Goal: Information Seeking & Learning: Learn about a topic

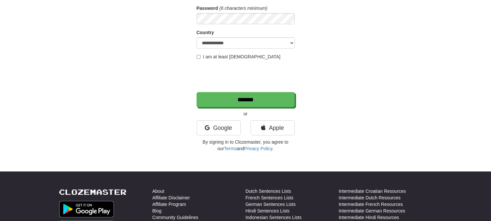
scroll to position [109, 0]
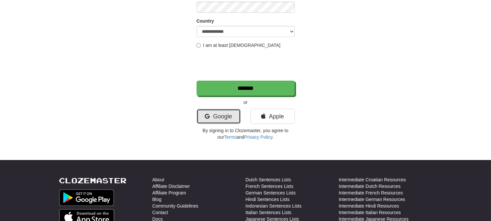
click at [217, 115] on link "Google" at bounding box center [219, 116] width 44 height 15
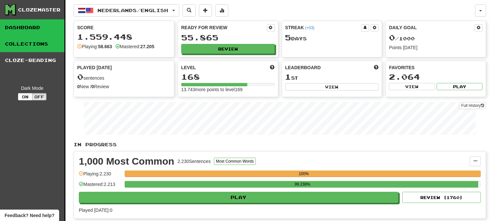
click at [41, 43] on link "Collections" at bounding box center [32, 44] width 64 height 16
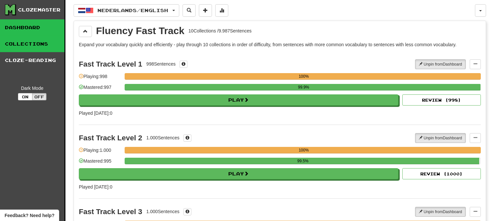
click at [30, 26] on link "Dashboard" at bounding box center [32, 27] width 64 height 16
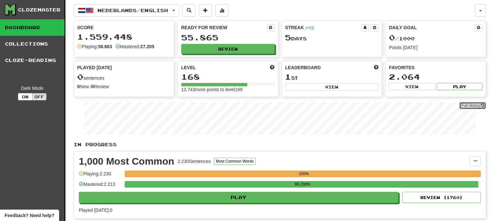
click at [469, 106] on link "Full History" at bounding box center [472, 105] width 27 height 7
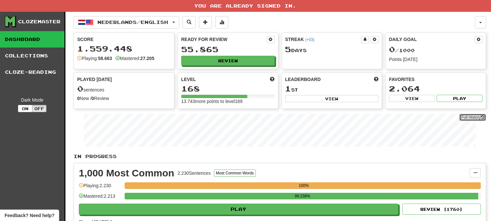
click at [468, 119] on link "Full History" at bounding box center [472, 117] width 27 height 7
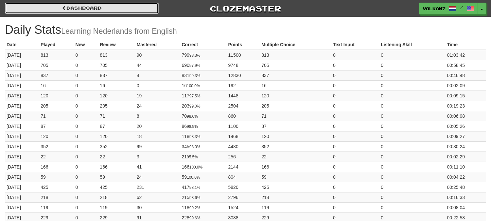
click at [65, 7] on span at bounding box center [64, 8] width 5 height 5
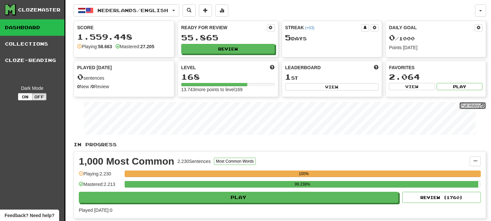
click at [473, 104] on link "Full History" at bounding box center [472, 105] width 27 height 7
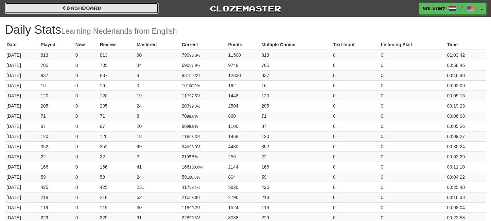
click at [115, 9] on link "Dashboard" at bounding box center [82, 8] width 154 height 11
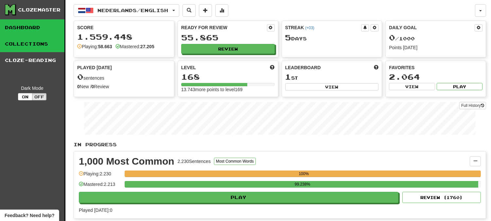
click at [16, 47] on link "Collections" at bounding box center [32, 44] width 64 height 16
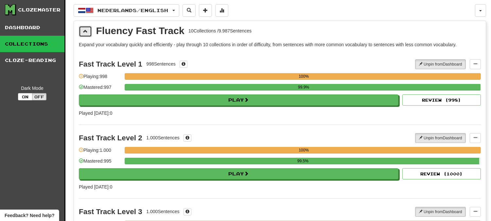
click at [86, 35] on button at bounding box center [85, 31] width 13 height 11
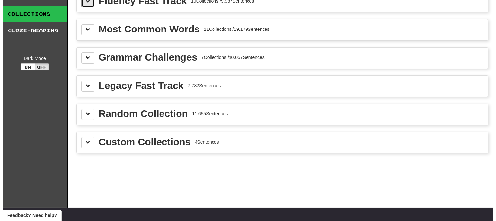
scroll to position [36, 0]
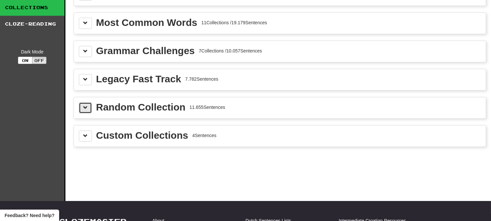
click at [86, 108] on span at bounding box center [85, 107] width 5 height 5
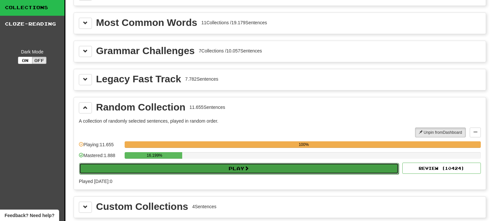
click at [207, 166] on button "Play" at bounding box center [239, 168] width 320 height 11
select select "********"
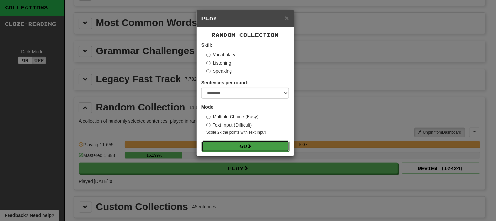
click at [234, 148] on button "Go" at bounding box center [246, 145] width 88 height 11
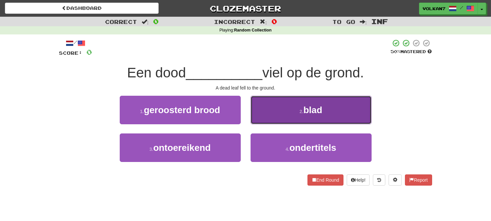
click at [303, 106] on button "2 . blad" at bounding box center [311, 110] width 121 height 28
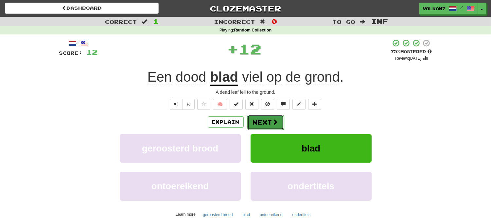
click at [280, 115] on button "Next" at bounding box center [265, 122] width 37 height 15
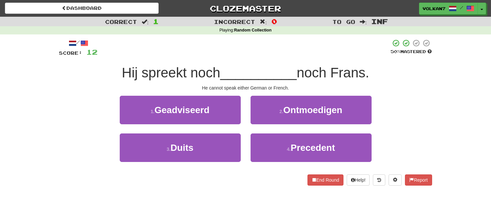
click at [274, 63] on div "/ Score: 12 50 % Mastered Hij spreekt noch __________ noch Frans. He cannot spe…" at bounding box center [245, 112] width 373 height 146
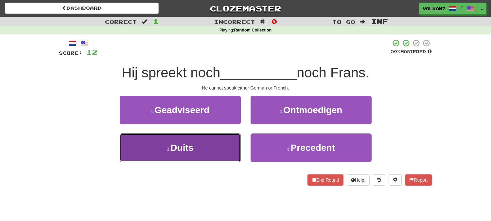
click at [214, 152] on button "3 . Duits" at bounding box center [180, 147] width 121 height 28
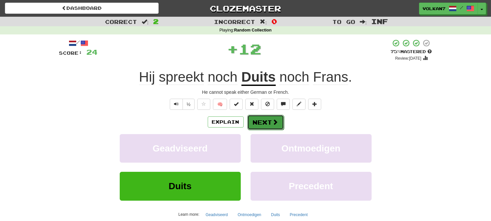
click at [262, 118] on button "Next" at bounding box center [265, 122] width 37 height 15
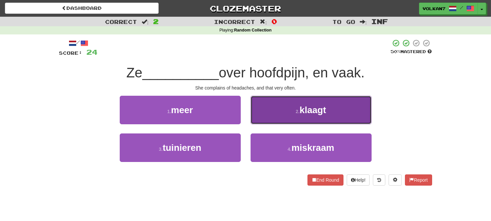
click at [287, 114] on button "2 . klaagt" at bounding box center [311, 110] width 121 height 28
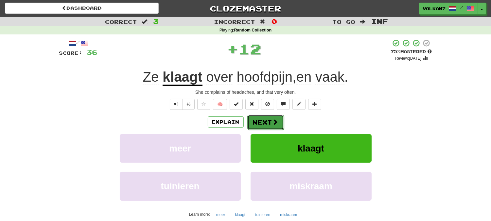
click at [271, 124] on button "Next" at bounding box center [265, 122] width 37 height 15
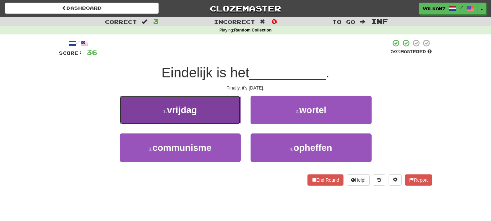
click at [217, 112] on button "1 . vrijdag" at bounding box center [180, 110] width 121 height 28
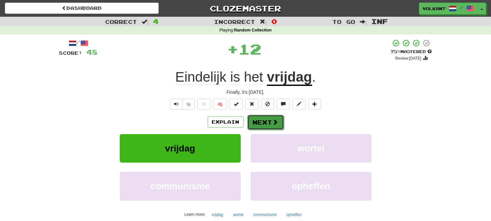
click at [261, 118] on button "Next" at bounding box center [265, 122] width 37 height 15
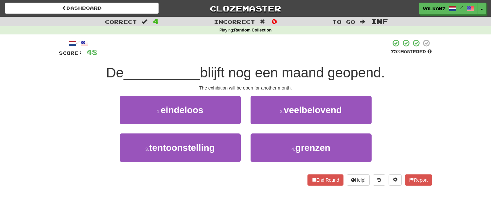
click at [274, 59] on div "/ Score: 48 75 % Mastered De __________ blijft nog een maand geopend. The exhib…" at bounding box center [245, 112] width 373 height 146
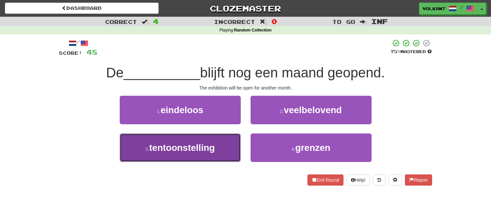
click at [218, 143] on button "3 . tentoonstelling" at bounding box center [180, 147] width 121 height 28
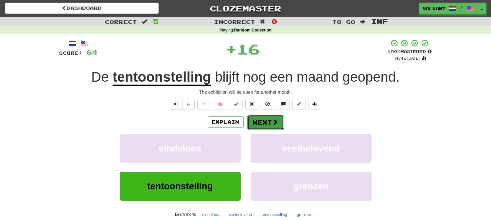
click at [259, 124] on button "Next" at bounding box center [265, 122] width 37 height 15
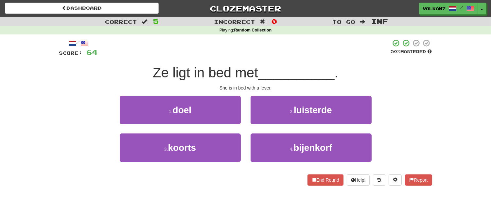
click at [273, 62] on div "/ Score: 64 50 % Mastered Ze ligt in bed met __________ . She is in bed with a …" at bounding box center [245, 112] width 373 height 146
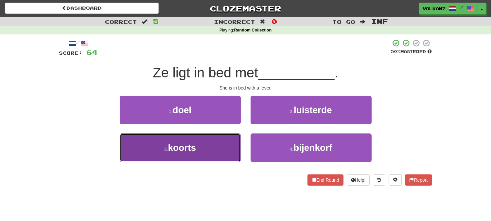
click at [221, 137] on button "3 . koorts" at bounding box center [180, 147] width 121 height 28
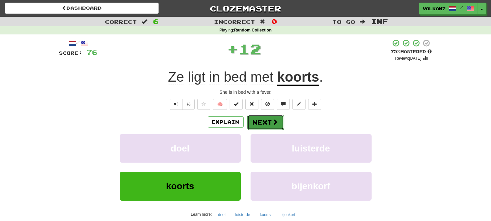
click at [263, 118] on button "Next" at bounding box center [265, 122] width 37 height 15
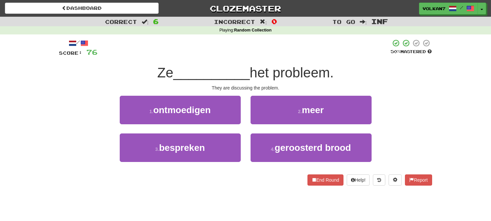
click at [274, 66] on span "het probleem." at bounding box center [292, 72] width 84 height 15
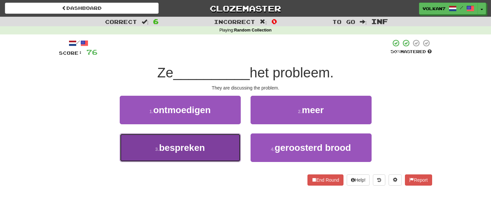
click at [215, 143] on button "3 . bespreken" at bounding box center [180, 147] width 121 height 28
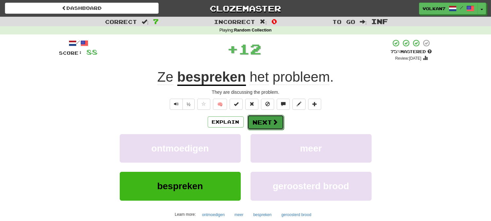
click at [257, 123] on button "Next" at bounding box center [265, 122] width 37 height 15
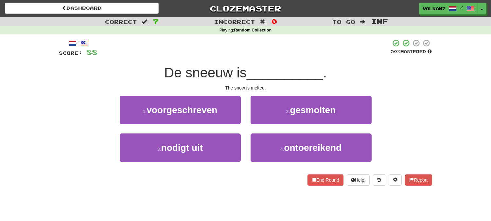
click at [272, 69] on span "__________" at bounding box center [285, 72] width 77 height 15
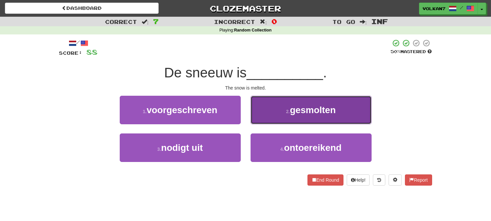
click at [266, 100] on button "2 . gesmolten" at bounding box center [311, 110] width 121 height 28
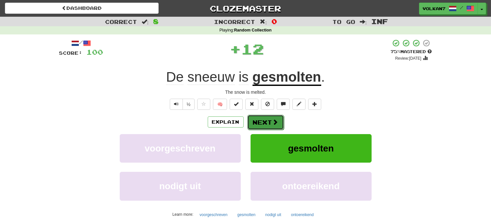
click at [264, 119] on button "Next" at bounding box center [265, 122] width 37 height 15
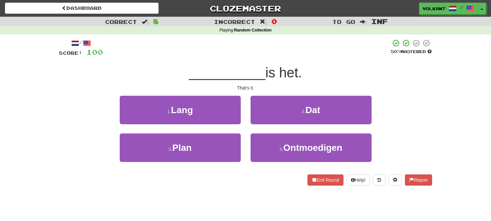
click at [272, 66] on span "is het." at bounding box center [283, 72] width 37 height 15
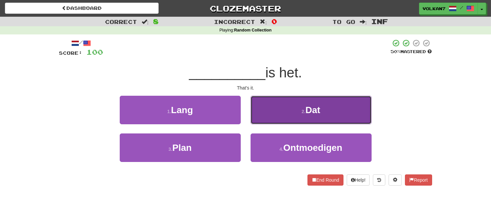
click at [274, 110] on button "2 . Dat" at bounding box center [311, 110] width 121 height 28
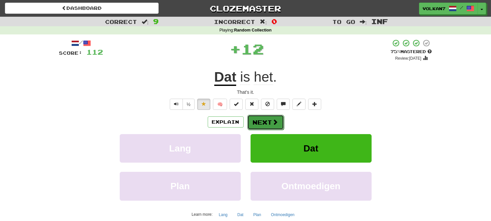
click at [263, 119] on button "Next" at bounding box center [265, 122] width 37 height 15
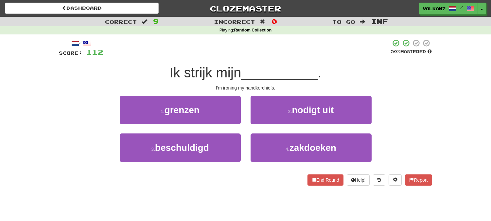
click at [263, 65] on span "__________" at bounding box center [279, 72] width 77 height 15
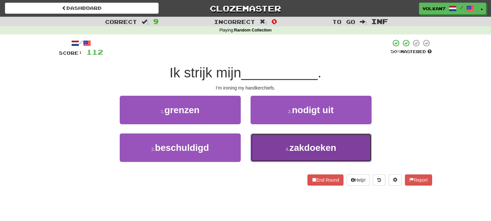
click at [283, 151] on button "4 . zakdoeken" at bounding box center [311, 147] width 121 height 28
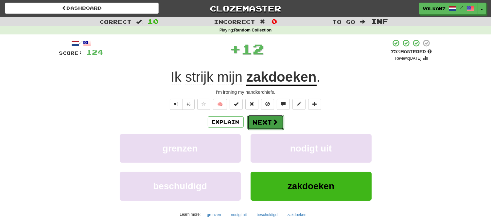
click at [270, 125] on button "Next" at bounding box center [265, 122] width 37 height 15
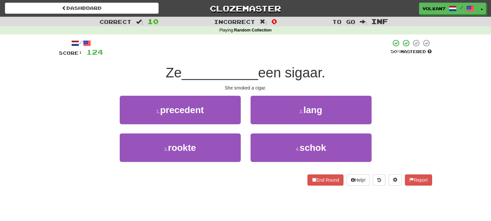
click at [270, 52] on div at bounding box center [247, 48] width 288 height 18
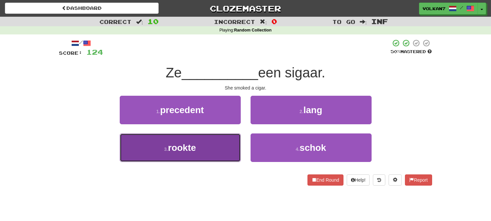
click at [223, 145] on button "3 . rookte" at bounding box center [180, 147] width 121 height 28
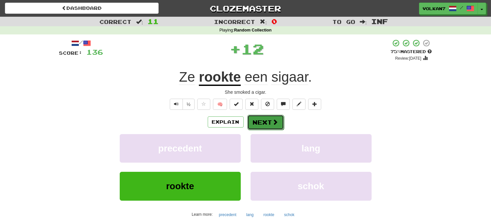
click at [253, 120] on button "Next" at bounding box center [265, 122] width 37 height 15
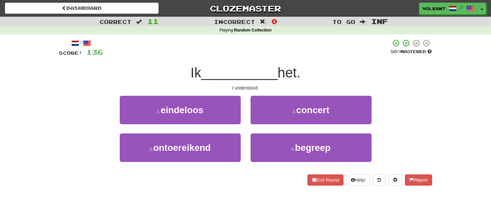
click at [270, 64] on div "Ik __________ het." at bounding box center [245, 73] width 373 height 18
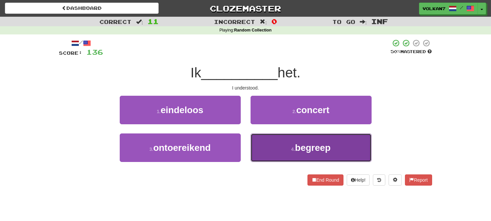
click at [282, 141] on button "4 . begreep" at bounding box center [311, 147] width 121 height 28
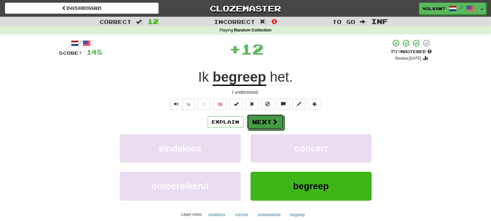
click at [272, 122] on span at bounding box center [275, 121] width 6 height 6
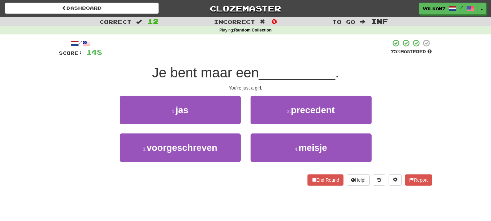
click at [259, 56] on div at bounding box center [247, 48] width 288 height 18
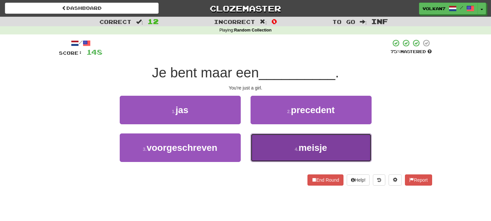
click at [273, 141] on button "4 . meisje" at bounding box center [311, 147] width 121 height 28
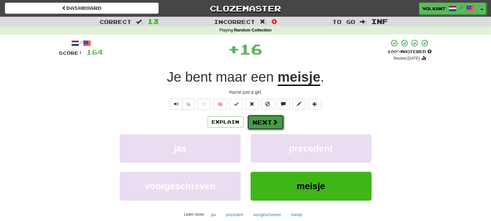
click at [266, 119] on button "Next" at bounding box center [265, 122] width 37 height 15
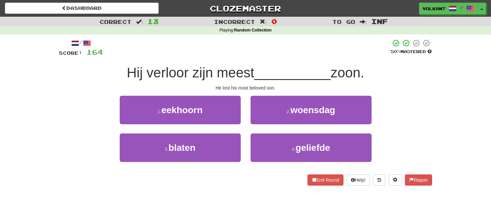
click at [264, 54] on div at bounding box center [247, 48] width 288 height 18
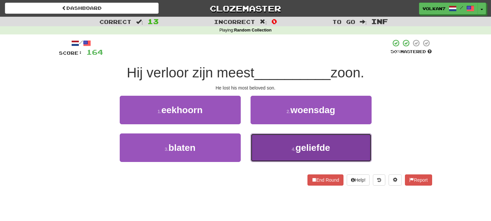
click at [298, 141] on button "4 . geliefde" at bounding box center [311, 147] width 121 height 28
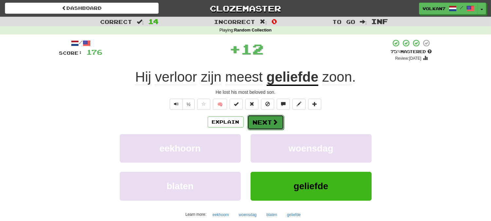
click at [272, 127] on button "Next" at bounding box center [265, 122] width 37 height 15
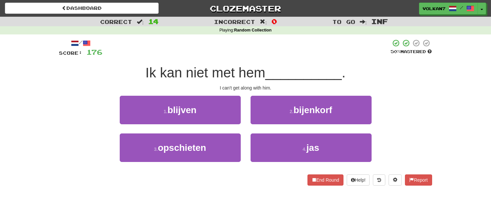
click at [272, 69] on span "__________" at bounding box center [303, 72] width 77 height 15
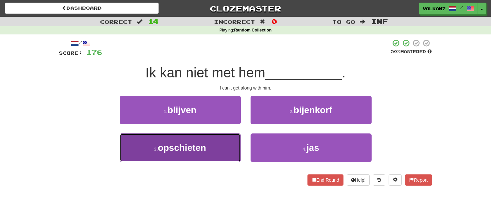
click at [191, 142] on span "opschieten" at bounding box center [182, 147] width 48 height 10
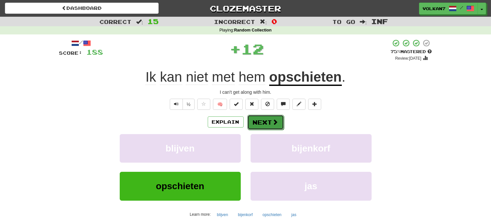
click at [256, 117] on button "Next" at bounding box center [265, 122] width 37 height 15
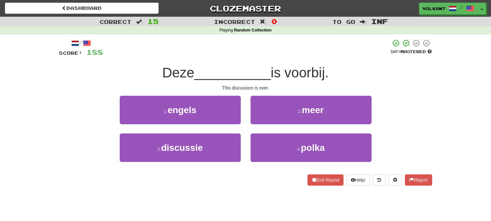
click at [297, 58] on div "/ Score: 188 50 % Mastered Deze __________ is voorbij. This discussion is over.…" at bounding box center [245, 112] width 373 height 146
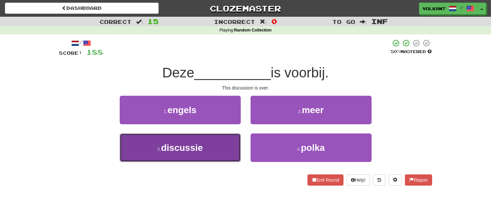
click at [211, 141] on button "3 . discussie" at bounding box center [180, 147] width 121 height 28
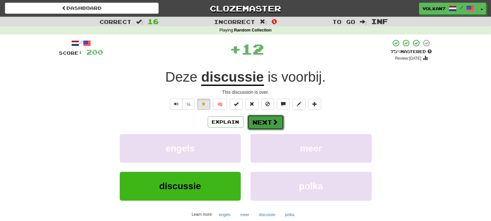
click at [259, 120] on button "Next" at bounding box center [265, 122] width 37 height 15
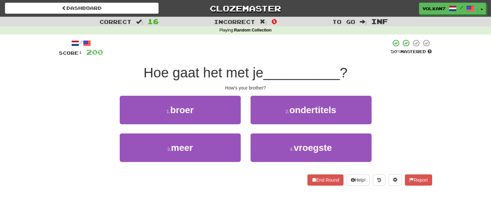
click at [282, 61] on div "/ Score: 200 50 % Mastered Hoe gaat het met je __________ ? How's your brother?…" at bounding box center [245, 112] width 373 height 146
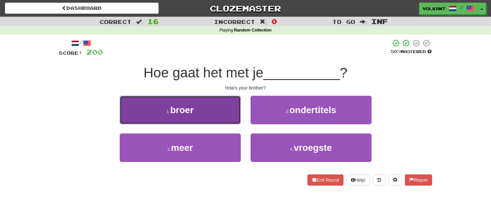
click at [204, 115] on button "1 . broer" at bounding box center [180, 110] width 121 height 28
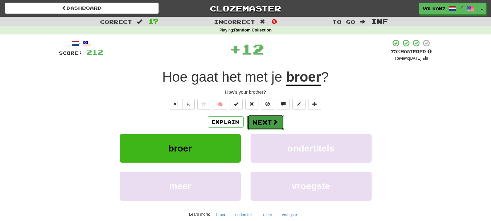
click at [262, 124] on button "Next" at bounding box center [265, 122] width 37 height 15
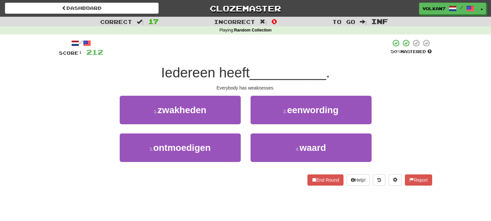
click at [295, 60] on div "/ Score: 212 50 % Mastered Iedereen heeft __________ . Everybody has weaknesses…" at bounding box center [245, 112] width 373 height 146
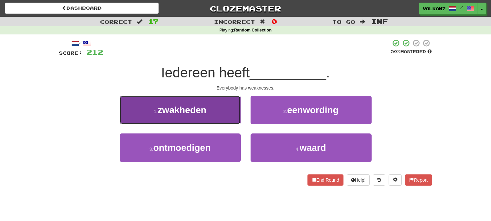
click at [219, 113] on button "1 . zwakheden" at bounding box center [180, 110] width 121 height 28
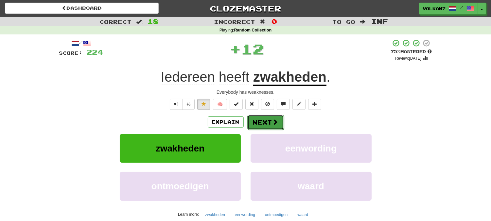
click at [275, 127] on button "Next" at bounding box center [265, 122] width 37 height 15
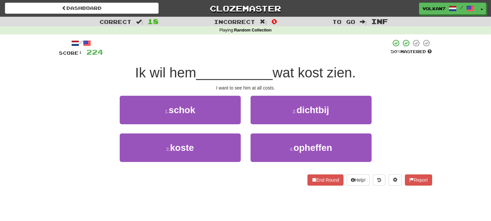
click at [297, 65] on span "wat kost zien." at bounding box center [314, 72] width 83 height 15
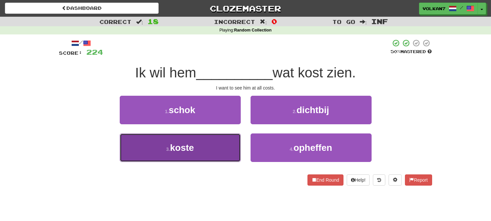
click at [210, 140] on button "3 . koste" at bounding box center [180, 147] width 121 height 28
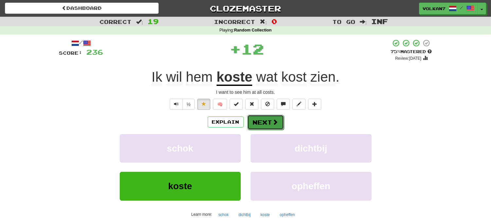
click at [256, 122] on button "Next" at bounding box center [265, 122] width 37 height 15
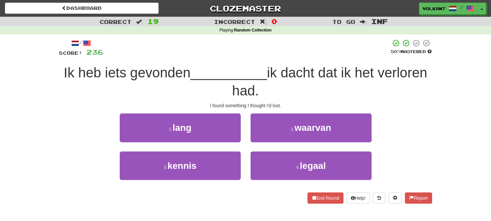
click at [270, 63] on div "/ Score: 236 50 % Mastered Ik heb iets gevonden __________ ik dacht dat ik het …" at bounding box center [245, 121] width 373 height 164
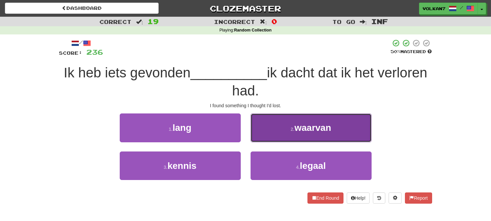
click at [281, 137] on button "2 . waarvan" at bounding box center [311, 127] width 121 height 28
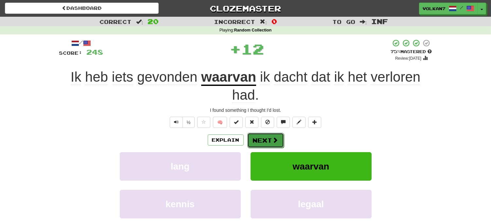
click at [271, 137] on button "Next" at bounding box center [265, 140] width 37 height 15
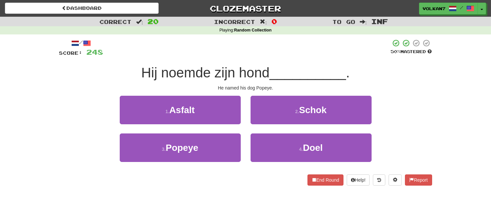
click at [280, 74] on span "__________" at bounding box center [308, 72] width 77 height 15
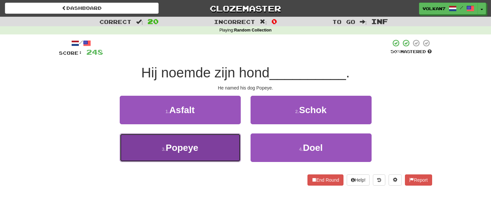
click at [203, 146] on button "3 . Popeye" at bounding box center [180, 147] width 121 height 28
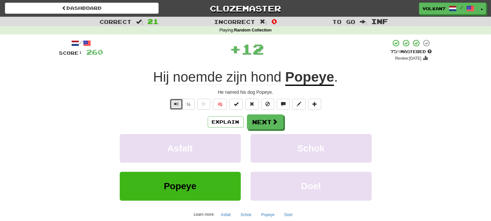
click at [175, 104] on span "Text-to-speech controls" at bounding box center [176, 103] width 5 height 5
click at [260, 120] on button "Next" at bounding box center [265, 122] width 37 height 15
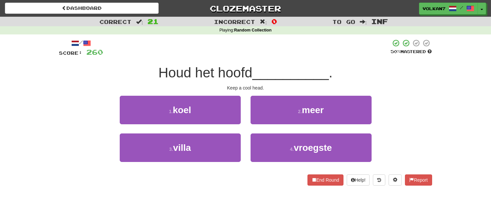
click at [261, 55] on div at bounding box center [247, 48] width 288 height 18
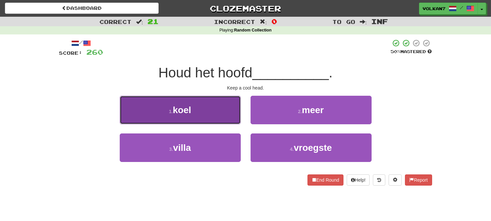
click at [209, 115] on button "1 . koel" at bounding box center [180, 110] width 121 height 28
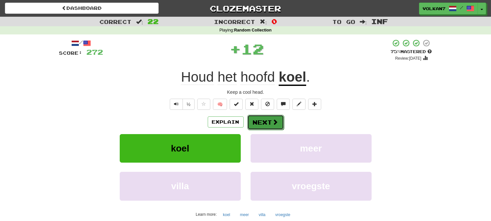
click at [257, 120] on button "Next" at bounding box center [265, 122] width 37 height 15
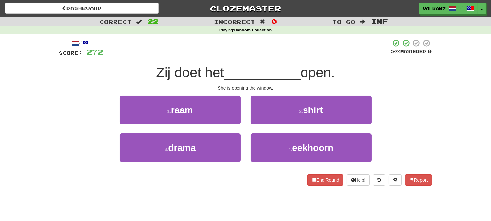
click at [271, 61] on div "/ Score: 272 50 % Mastered Zij doet het __________ open. She is opening the win…" at bounding box center [245, 112] width 373 height 146
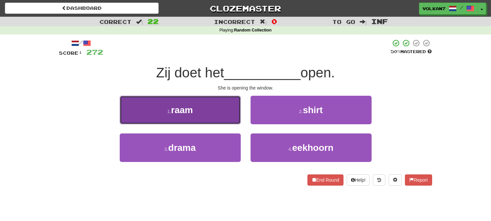
click at [213, 114] on button "1 . raam" at bounding box center [180, 110] width 121 height 28
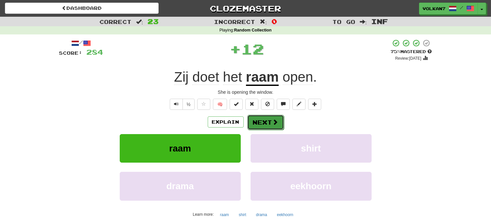
click at [259, 122] on button "Next" at bounding box center [265, 122] width 37 height 15
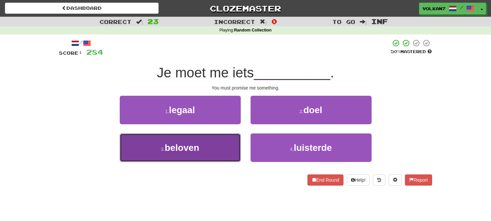
click at [216, 143] on button "3 . beloven" at bounding box center [180, 147] width 121 height 28
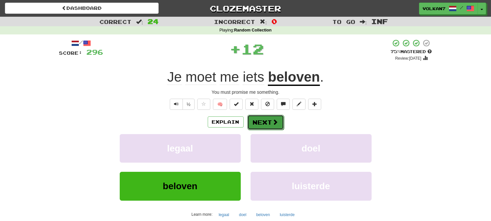
click at [266, 117] on button "Next" at bounding box center [265, 122] width 37 height 15
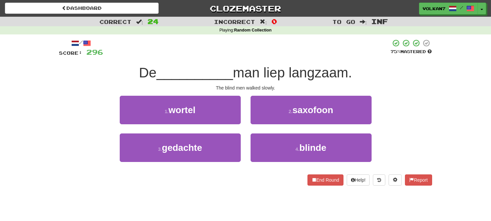
click at [285, 51] on div at bounding box center [247, 48] width 288 height 18
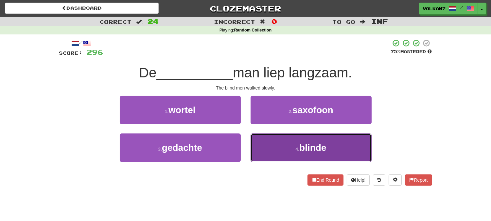
click at [266, 151] on button "4 . blinde" at bounding box center [311, 147] width 121 height 28
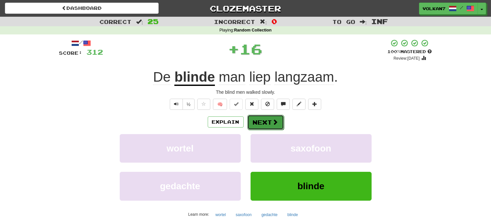
click at [266, 127] on button "Next" at bounding box center [265, 122] width 37 height 15
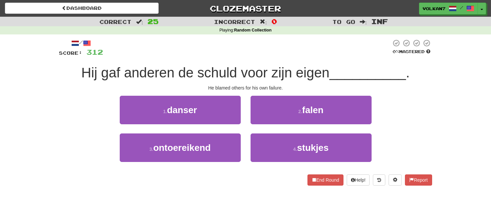
click at [268, 46] on div at bounding box center [247, 48] width 288 height 18
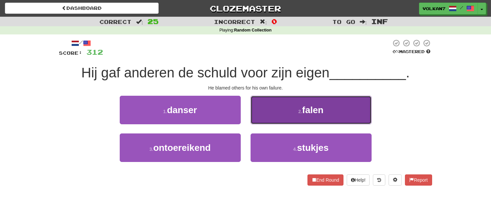
click at [287, 116] on button "2 . falen" at bounding box center [311, 110] width 121 height 28
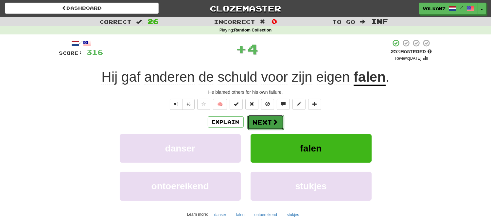
click at [263, 124] on button "Next" at bounding box center [265, 122] width 37 height 15
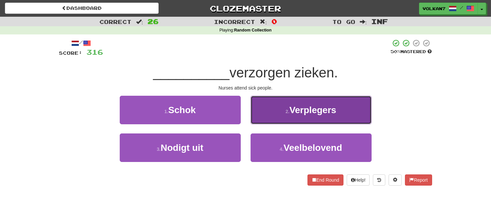
click at [276, 112] on button "2 . Verplegers" at bounding box center [311, 110] width 121 height 28
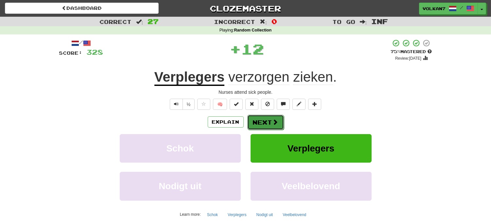
click at [269, 119] on button "Next" at bounding box center [265, 122] width 37 height 15
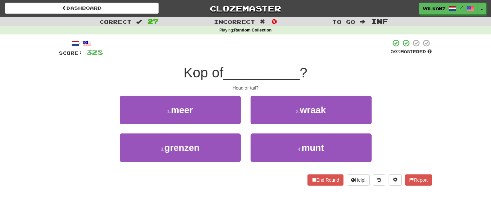
click at [275, 63] on div "/ Score: 328 50 % Mastered Kop of __________ ? Head or tail? 1 . meer 2 . wraak…" at bounding box center [245, 112] width 373 height 146
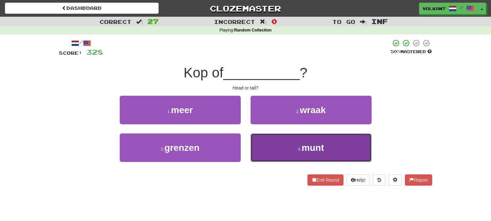
click at [278, 146] on button "4 . munt" at bounding box center [311, 147] width 121 height 28
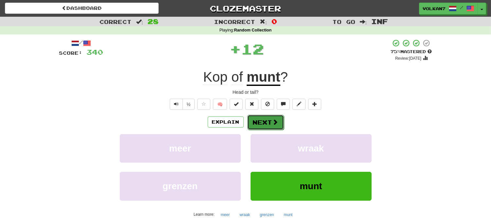
click at [269, 125] on button "Next" at bounding box center [265, 122] width 37 height 15
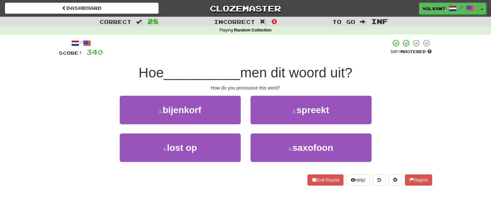
click at [279, 40] on div at bounding box center [247, 48] width 288 height 18
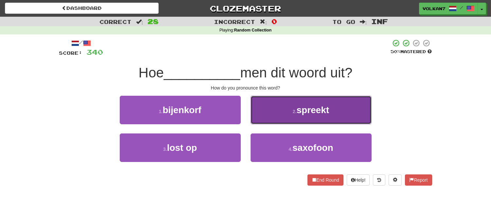
click at [296, 106] on button "2 . spreekt" at bounding box center [311, 110] width 121 height 28
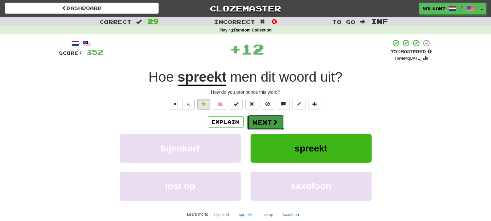
click at [260, 122] on button "Next" at bounding box center [265, 122] width 37 height 15
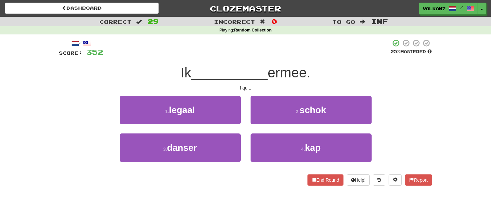
click at [272, 56] on div at bounding box center [247, 48] width 288 height 18
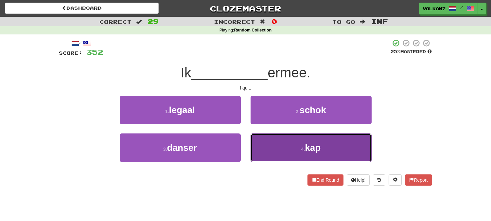
click at [276, 143] on button "4 . kap" at bounding box center [311, 147] width 121 height 28
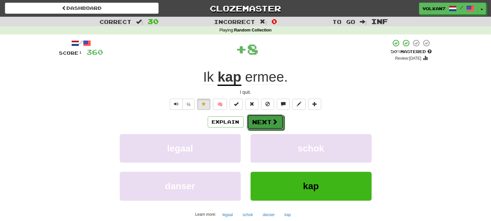
click at [265, 116] on button "Next" at bounding box center [265, 121] width 37 height 15
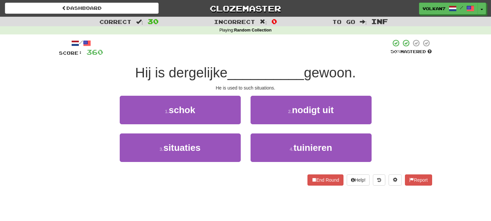
click at [276, 64] on div "Hij is dergelijke __________ gewoon." at bounding box center [245, 73] width 373 height 18
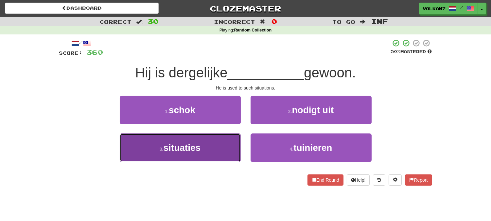
click at [190, 139] on button "3 . situaties" at bounding box center [180, 147] width 121 height 28
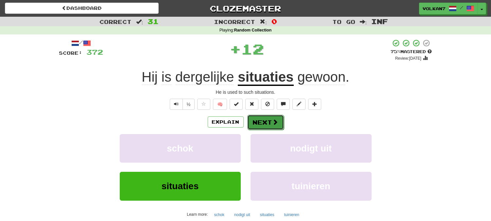
click at [257, 119] on button "Next" at bounding box center [265, 122] width 37 height 15
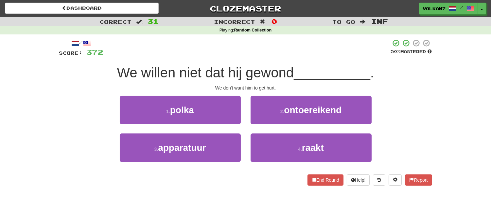
click at [272, 53] on div at bounding box center [247, 48] width 288 height 18
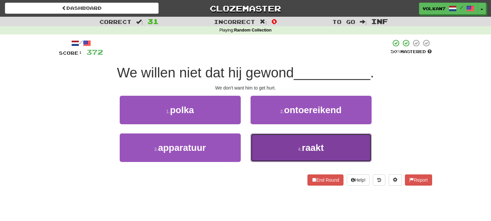
click at [284, 142] on button "4 . raakt" at bounding box center [311, 147] width 121 height 28
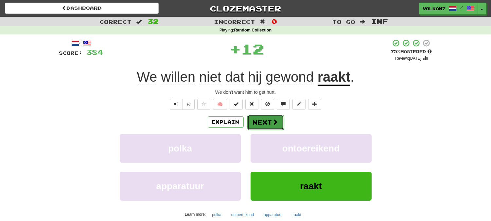
click at [254, 115] on button "Next" at bounding box center [265, 122] width 37 height 15
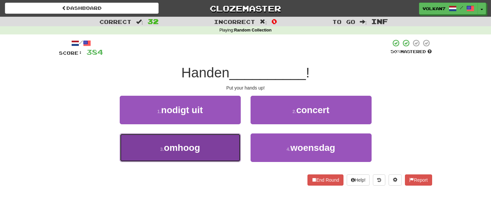
click at [206, 151] on button "3 . omhoog" at bounding box center [180, 147] width 121 height 28
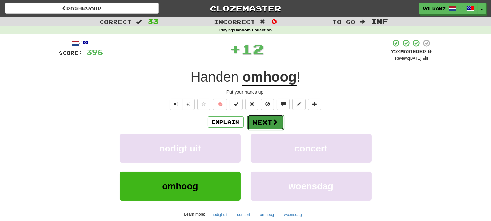
click at [271, 120] on button "Next" at bounding box center [265, 122] width 37 height 15
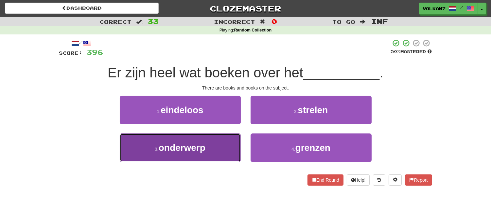
click at [209, 148] on button "3 . onderwerp" at bounding box center [180, 147] width 121 height 28
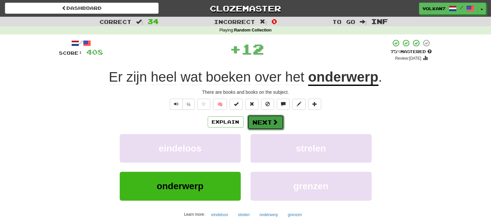
click at [250, 123] on button "Next" at bounding box center [265, 122] width 37 height 15
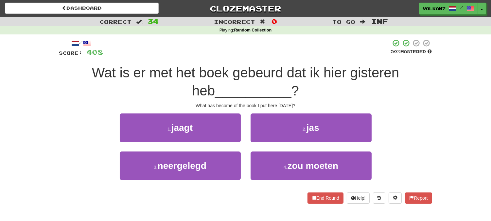
click at [273, 50] on div at bounding box center [247, 48] width 288 height 18
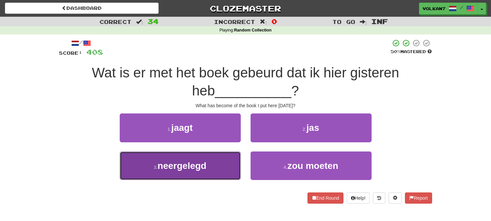
click at [203, 168] on span "neergelegd" at bounding box center [182, 165] width 49 height 10
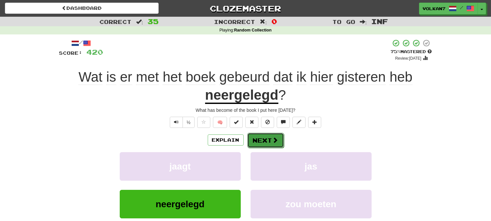
click at [271, 137] on button "Next" at bounding box center [265, 140] width 37 height 15
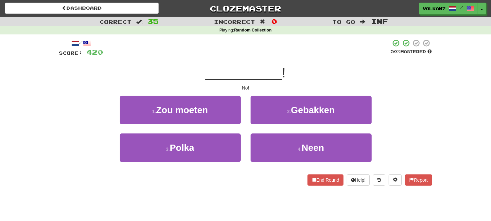
click at [292, 36] on div "/ Score: 420 50 % Mastered __________ ! No! 1 . Zou moeten 2 . Gebakken 3 . Pol…" at bounding box center [245, 114] width 373 height 160
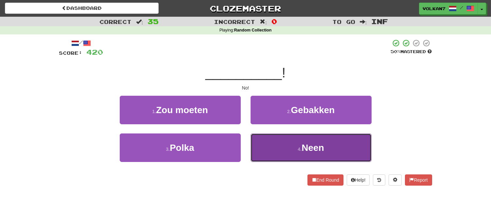
click at [303, 156] on button "4 . Neen" at bounding box center [311, 147] width 121 height 28
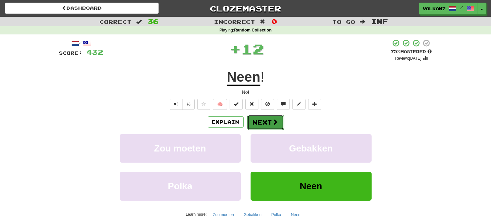
click at [267, 121] on button "Next" at bounding box center [265, 122] width 37 height 15
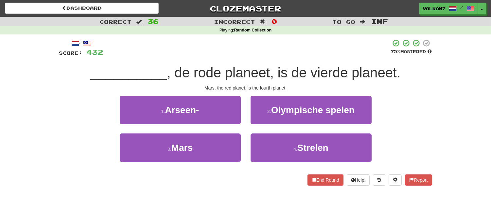
click at [265, 58] on div "/ Score: 432 75 % Mastered __________ , de rode planeet, is de vierde planeet. …" at bounding box center [245, 112] width 373 height 146
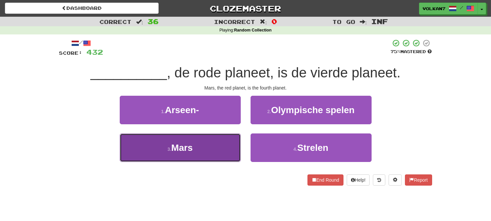
click at [198, 145] on button "3 . Mars" at bounding box center [180, 147] width 121 height 28
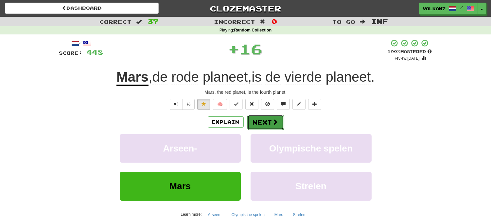
click at [266, 121] on button "Next" at bounding box center [265, 122] width 37 height 15
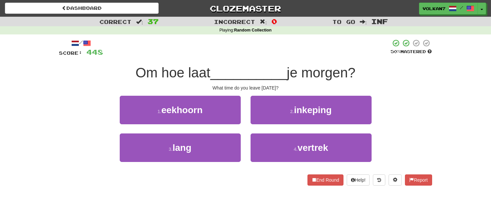
click at [295, 49] on div at bounding box center [247, 48] width 288 height 18
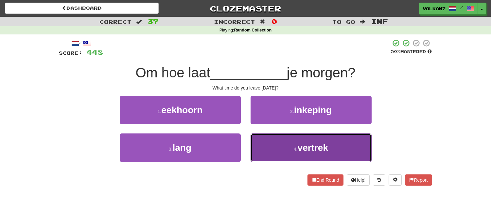
click at [282, 147] on button "4 . vertrek" at bounding box center [311, 147] width 121 height 28
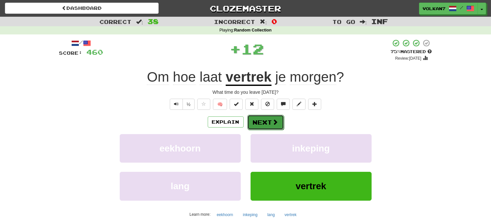
click at [277, 126] on button "Next" at bounding box center [265, 122] width 37 height 15
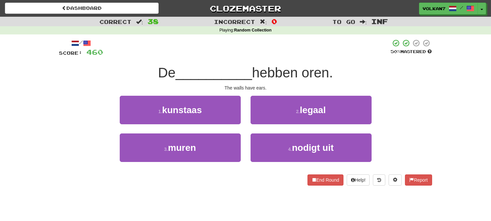
click at [284, 60] on div "/ Score: 460 50 % Mastered De __________ hebben oren. The walls have ears. 1 . …" at bounding box center [245, 112] width 373 height 146
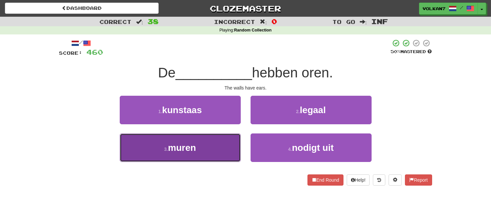
click at [226, 142] on button "3 . muren" at bounding box center [180, 147] width 121 height 28
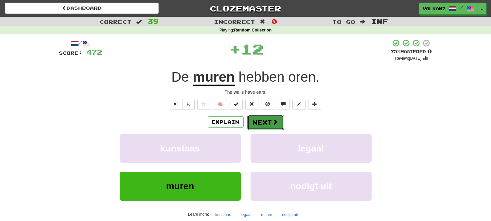
click at [264, 125] on button "Next" at bounding box center [265, 122] width 37 height 15
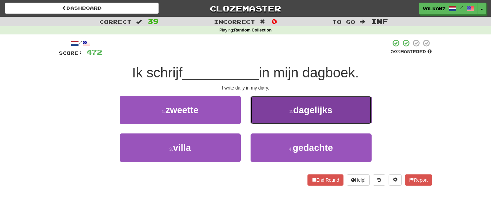
click at [300, 112] on span "dagelijks" at bounding box center [312, 110] width 39 height 10
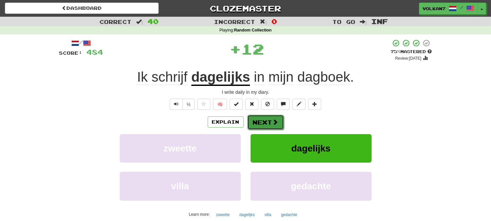
click at [257, 129] on button "Next" at bounding box center [265, 122] width 37 height 15
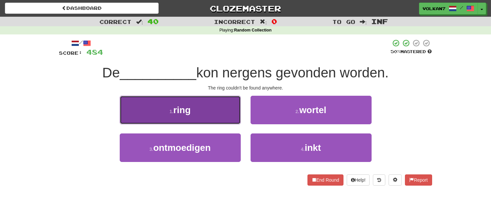
click at [214, 109] on button "1 . ring" at bounding box center [180, 110] width 121 height 28
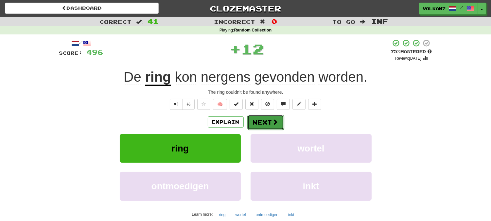
click at [266, 119] on button "Next" at bounding box center [265, 122] width 37 height 15
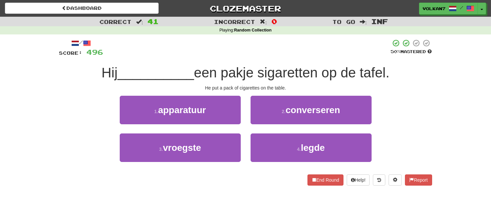
click at [288, 51] on div at bounding box center [247, 48] width 288 height 18
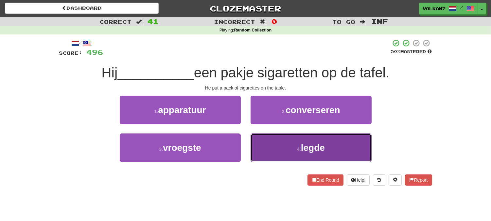
click at [312, 148] on span "legde" at bounding box center [313, 147] width 24 height 10
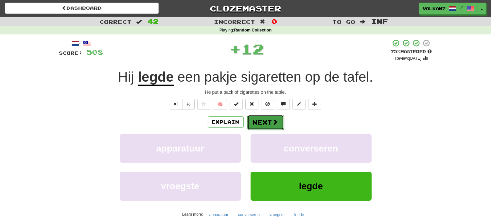
click at [270, 116] on button "Next" at bounding box center [265, 122] width 37 height 15
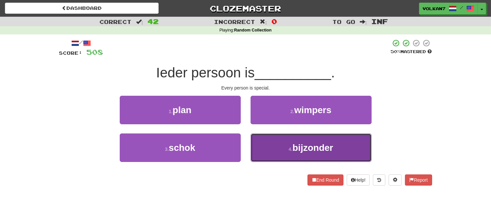
click at [283, 148] on button "4 . bijzonder" at bounding box center [311, 147] width 121 height 28
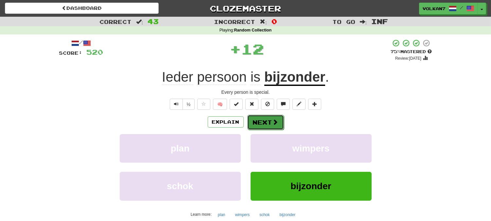
click at [275, 121] on span at bounding box center [276, 122] width 6 height 6
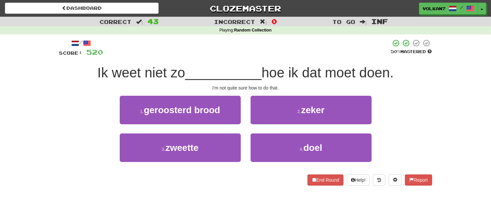
click at [286, 66] on span "hoe ik dat moet doen." at bounding box center [328, 72] width 132 height 15
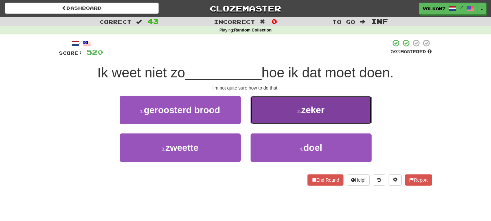
click at [287, 110] on button "2 . zeker" at bounding box center [311, 110] width 121 height 28
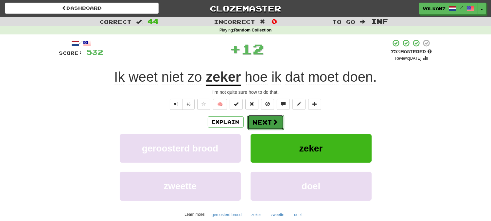
click at [265, 121] on button "Next" at bounding box center [265, 122] width 37 height 15
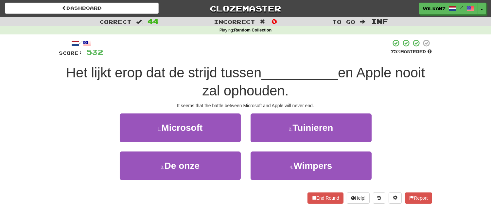
click at [281, 52] on div at bounding box center [247, 48] width 288 height 18
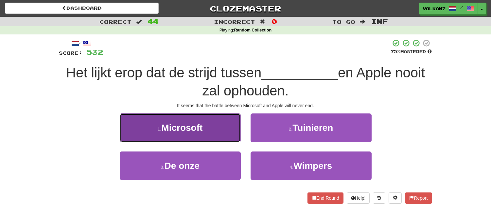
click at [233, 123] on button "1 . Microsoft" at bounding box center [180, 127] width 121 height 28
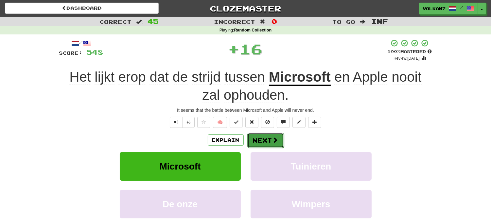
click at [267, 135] on button "Next" at bounding box center [265, 140] width 37 height 15
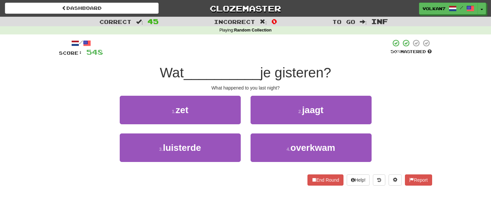
click at [278, 66] on span "je gisteren?" at bounding box center [295, 72] width 71 height 15
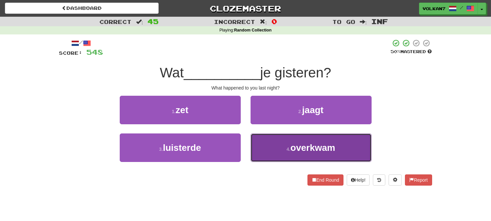
click at [265, 150] on button "4 . overkwam" at bounding box center [311, 147] width 121 height 28
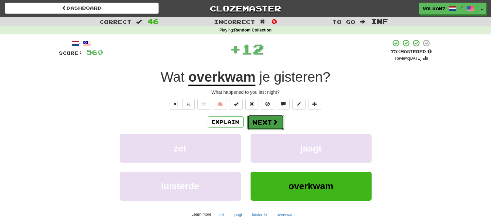
click at [261, 123] on button "Next" at bounding box center [265, 122] width 37 height 15
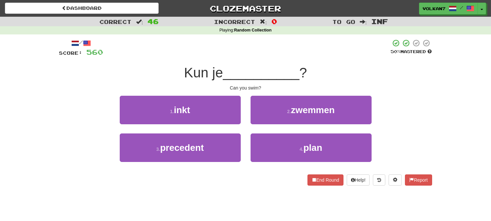
click at [270, 56] on div at bounding box center [247, 48] width 288 height 18
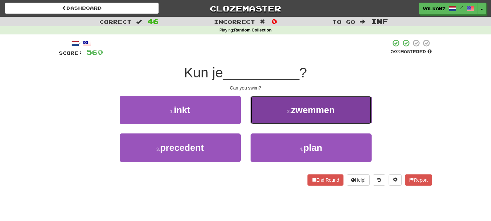
click at [285, 104] on button "2 . zwemmen" at bounding box center [311, 110] width 121 height 28
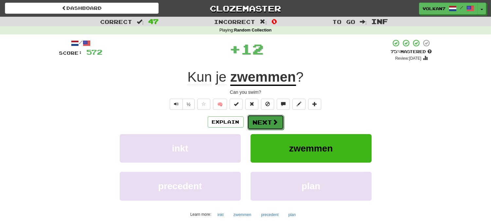
click at [266, 122] on button "Next" at bounding box center [265, 122] width 37 height 15
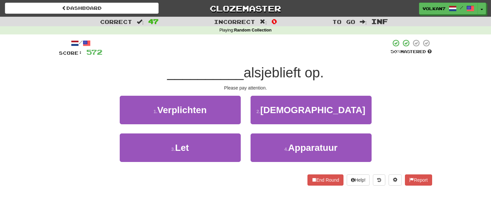
click at [266, 58] on div "/ Score: 572 50 % Mastered __________ alsjeblieft op. Please pay attention. 1 .…" at bounding box center [245, 112] width 373 height 146
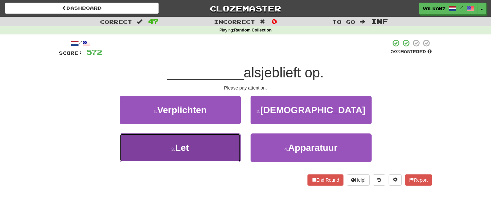
click at [219, 146] on button "3 . Let" at bounding box center [180, 147] width 121 height 28
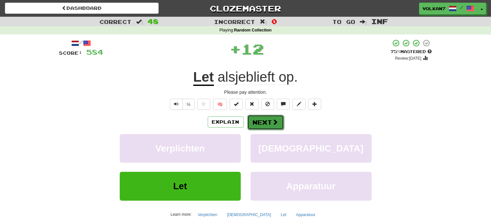
click at [264, 126] on button "Next" at bounding box center [265, 122] width 37 height 15
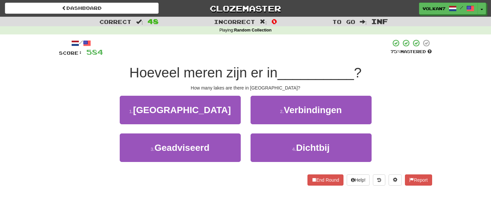
click at [278, 66] on span "Hoeveel meren zijn er in" at bounding box center [204, 72] width 148 height 15
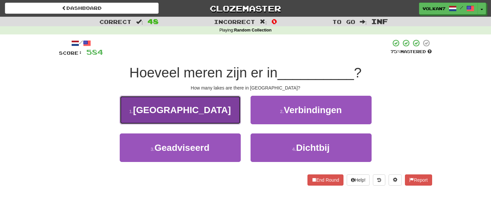
click at [238, 99] on button "1 . Finland" at bounding box center [180, 110] width 121 height 28
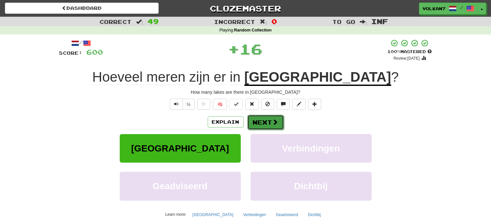
click at [259, 119] on button "Next" at bounding box center [265, 122] width 37 height 15
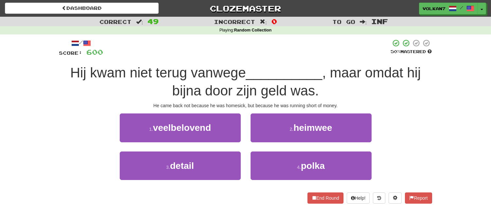
click at [267, 69] on span "__________" at bounding box center [284, 72] width 77 height 15
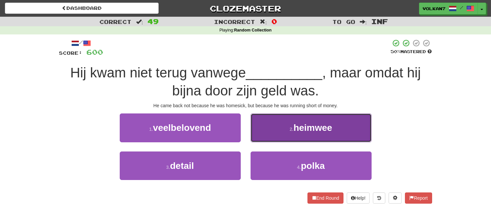
click at [287, 126] on button "2 . heimwee" at bounding box center [311, 127] width 121 height 28
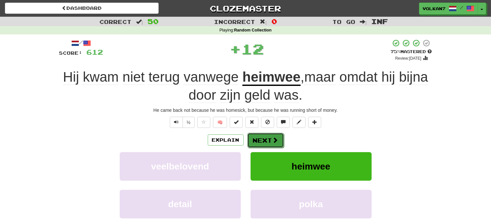
click at [270, 137] on button "Next" at bounding box center [265, 140] width 37 height 15
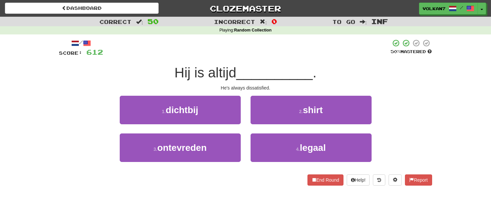
click at [288, 60] on div "/ Score: 612 50 % Mastered Hij is altijd __________ . He's always dissatisfied.…" at bounding box center [245, 112] width 373 height 146
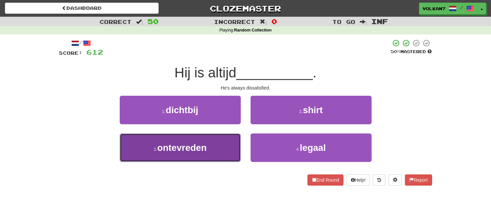
click at [213, 157] on button "3 . ontevreden" at bounding box center [180, 147] width 121 height 28
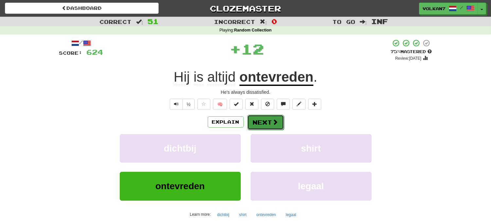
click at [251, 127] on button "Next" at bounding box center [265, 122] width 37 height 15
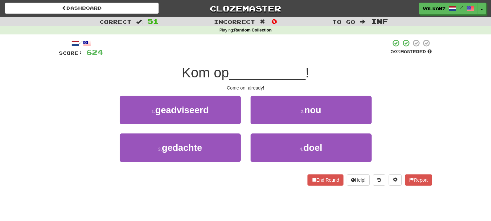
click at [287, 53] on div at bounding box center [247, 48] width 288 height 18
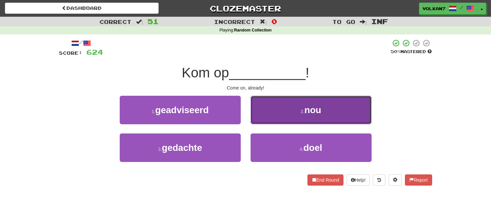
click at [287, 113] on button "2 . nou" at bounding box center [311, 110] width 121 height 28
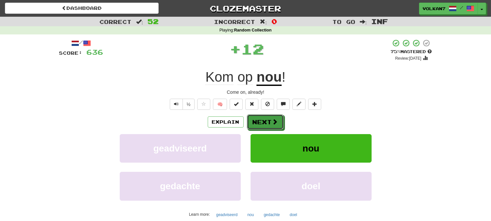
click at [270, 123] on button "Next" at bounding box center [265, 121] width 37 height 15
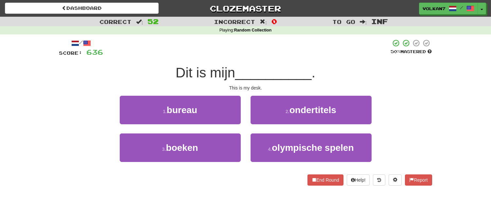
click at [280, 62] on div "/ Score: 636 50 % Mastered Dit is mijn __________ . This is my desk. 1 . bureau…" at bounding box center [245, 112] width 373 height 146
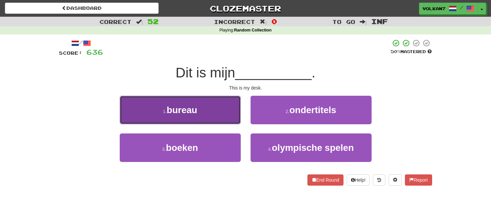
click at [214, 108] on button "1 . bureau" at bounding box center [180, 110] width 121 height 28
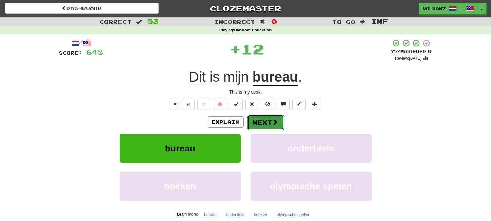
click at [250, 122] on button "Next" at bounding box center [265, 122] width 37 height 15
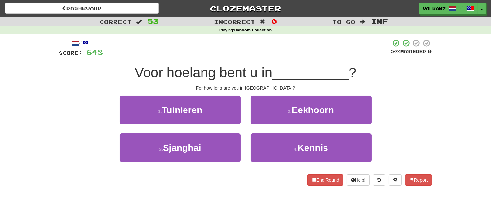
click at [278, 53] on div at bounding box center [247, 48] width 288 height 18
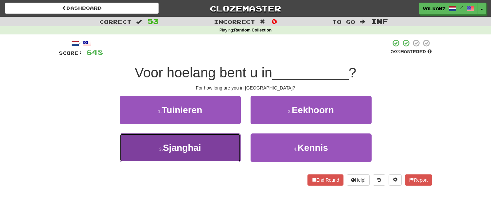
click at [208, 149] on button "3 . Sjanghai" at bounding box center [180, 147] width 121 height 28
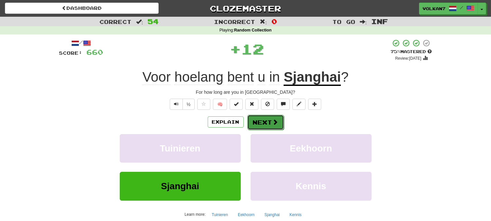
click at [261, 123] on button "Next" at bounding box center [265, 122] width 37 height 15
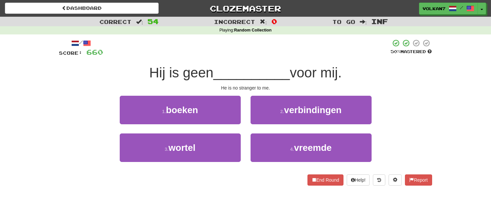
click at [281, 60] on div "/ Score: 660 50 % Mastered Hij is geen __________ voor mij. He is no stranger t…" at bounding box center [245, 112] width 373 height 146
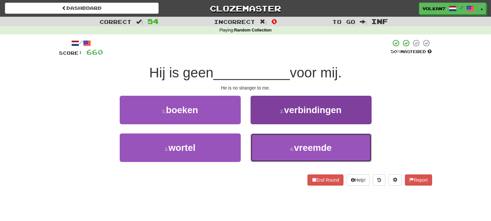
click at [281, 147] on button "4 . vreemde" at bounding box center [311, 147] width 121 height 28
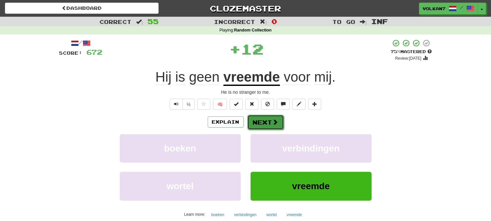
click at [281, 119] on button "Next" at bounding box center [265, 122] width 37 height 15
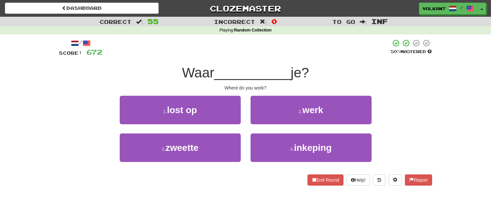
click at [288, 67] on span "__________" at bounding box center [252, 72] width 77 height 15
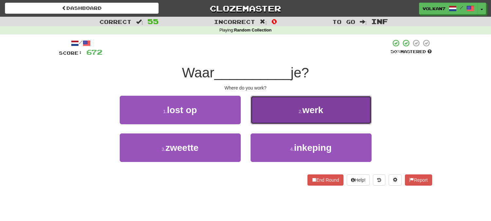
click at [287, 116] on button "2 . werk" at bounding box center [311, 110] width 121 height 28
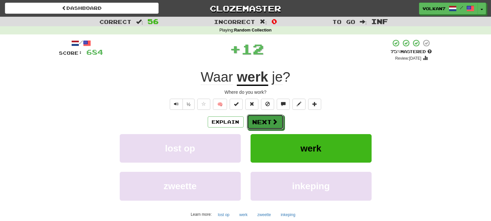
click at [262, 120] on button "Next" at bounding box center [265, 121] width 37 height 15
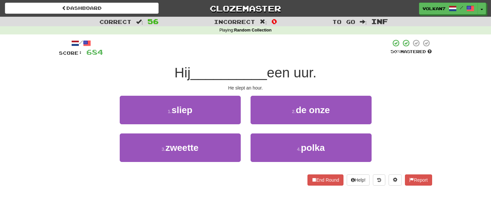
click at [274, 59] on div "/ Score: 684 50 % Mastered Hij __________ een uur. He slept an hour. 1 . sliep …" at bounding box center [245, 112] width 373 height 146
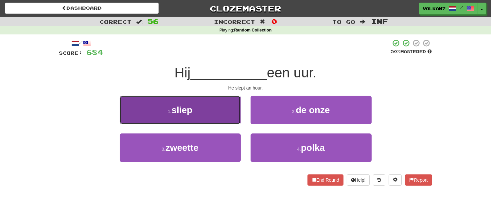
click at [218, 105] on button "1 . sliep" at bounding box center [180, 110] width 121 height 28
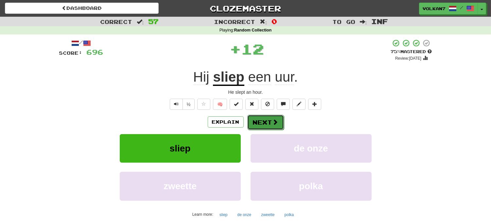
click at [259, 120] on button "Next" at bounding box center [265, 122] width 37 height 15
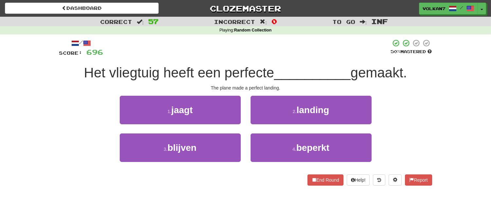
click at [276, 47] on div at bounding box center [247, 48] width 288 height 18
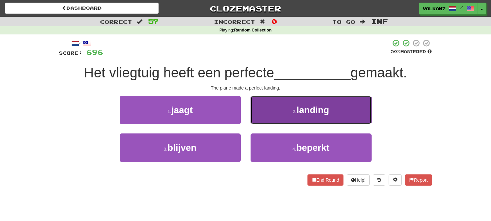
click at [289, 97] on button "2 . landing" at bounding box center [311, 110] width 121 height 28
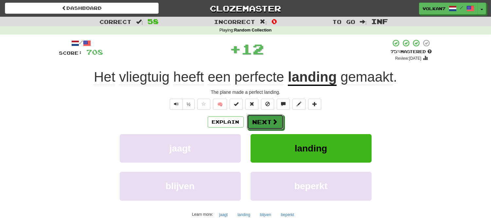
click at [269, 116] on button "Next" at bounding box center [265, 121] width 37 height 15
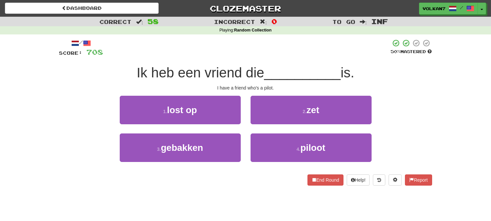
click at [285, 43] on div at bounding box center [247, 48] width 288 height 18
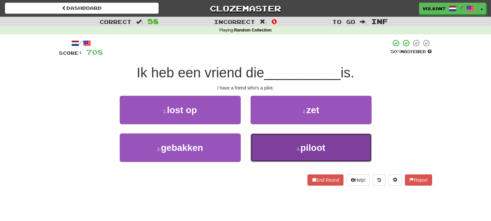
click at [284, 144] on button "4 . piloot" at bounding box center [311, 147] width 121 height 28
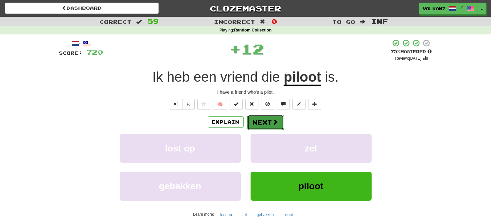
click at [273, 119] on span at bounding box center [276, 122] width 6 height 6
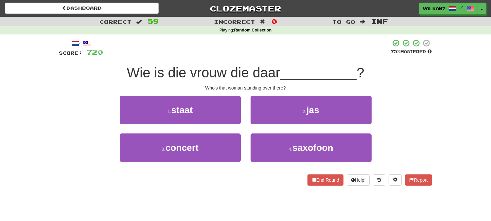
click at [278, 58] on div "/ Score: 720 75 % Mastered Wie is die vrouw die daar __________ ? Who's that wo…" at bounding box center [245, 112] width 373 height 146
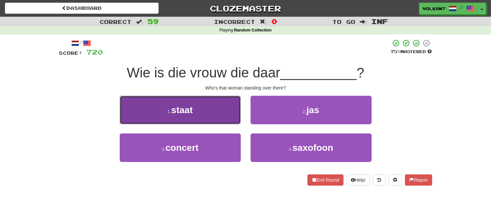
click at [210, 102] on button "1 . staat" at bounding box center [180, 110] width 121 height 28
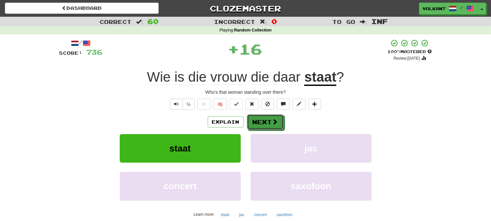
click at [262, 116] on button "Next" at bounding box center [265, 121] width 37 height 15
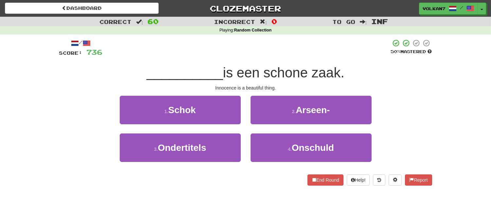
click at [273, 51] on div at bounding box center [247, 48] width 288 height 18
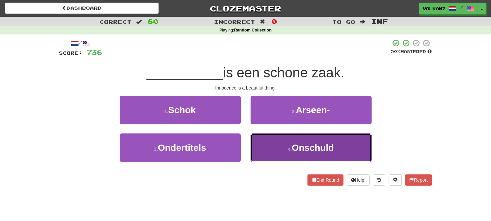
click at [286, 155] on button "4 . Onschuld" at bounding box center [311, 147] width 121 height 28
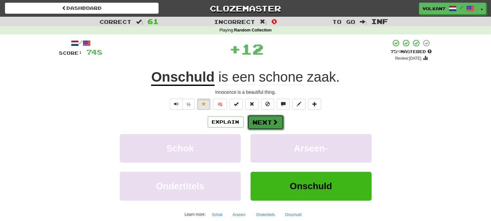
click at [265, 125] on button "Next" at bounding box center [265, 122] width 37 height 15
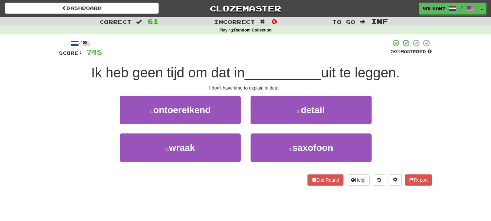
click at [288, 64] on div "Ik heb geen tijd om dat in __________ uit te leggen." at bounding box center [245, 73] width 373 height 18
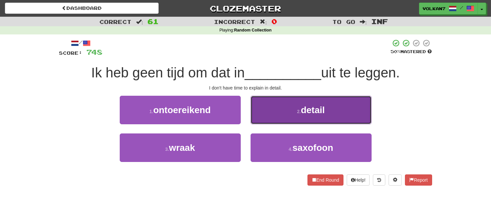
click at [290, 107] on button "2 . detail" at bounding box center [311, 110] width 121 height 28
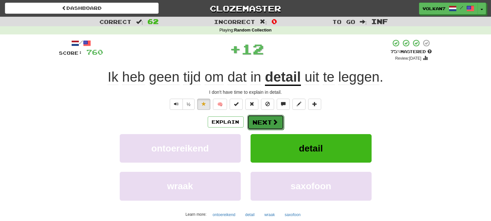
click at [279, 116] on button "Next" at bounding box center [265, 122] width 37 height 15
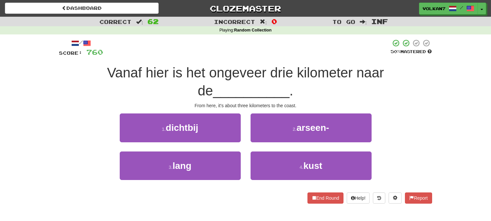
click at [285, 62] on div "/ Score: 760 50 % Mastered Vanaf hier is het ongeveer drie kilometer naar de __…" at bounding box center [245, 121] width 373 height 164
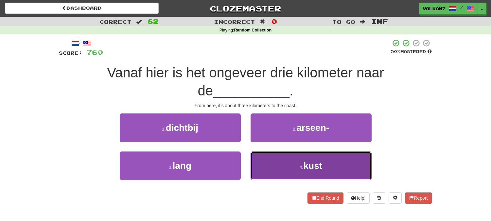
click at [286, 163] on button "4 . kust" at bounding box center [311, 165] width 121 height 28
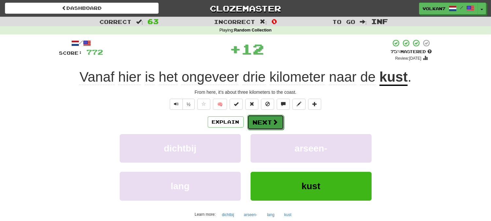
click at [261, 119] on button "Next" at bounding box center [265, 122] width 37 height 15
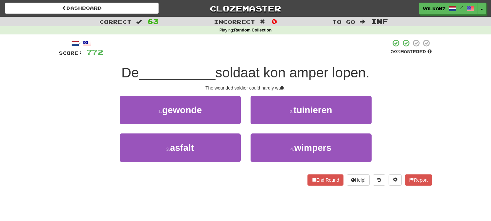
click at [283, 42] on div at bounding box center [247, 48] width 288 height 18
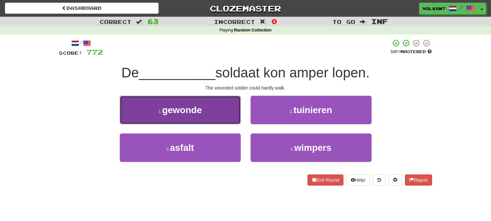
click at [213, 117] on button "1 . gewonde" at bounding box center [180, 110] width 121 height 28
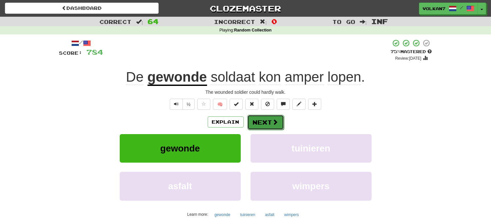
click at [271, 123] on button "Next" at bounding box center [265, 122] width 37 height 15
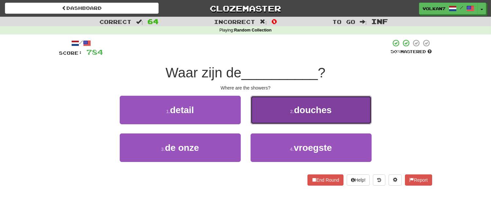
click at [283, 115] on button "2 . douches" at bounding box center [311, 110] width 121 height 28
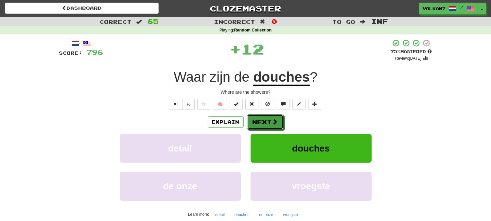
click at [277, 117] on button "Next" at bounding box center [265, 121] width 37 height 15
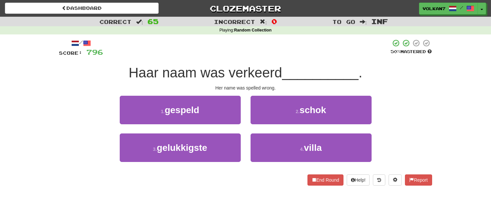
click at [279, 56] on div at bounding box center [247, 48] width 288 height 18
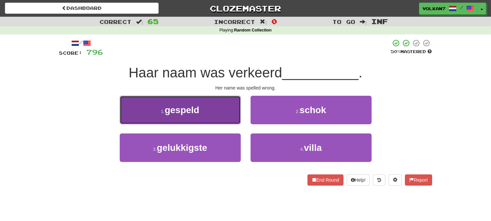
click at [212, 112] on button "1 . gespeld" at bounding box center [180, 110] width 121 height 28
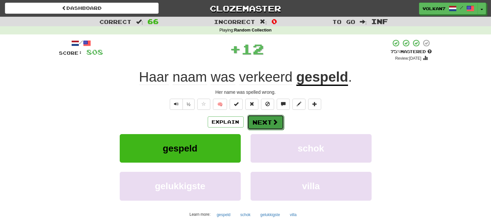
click at [259, 125] on button "Next" at bounding box center [265, 122] width 37 height 15
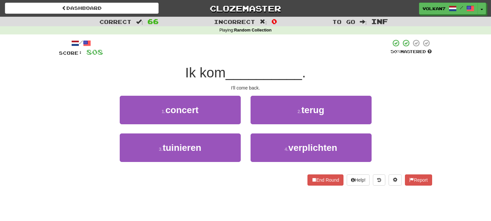
click at [260, 46] on div at bounding box center [247, 48] width 288 height 18
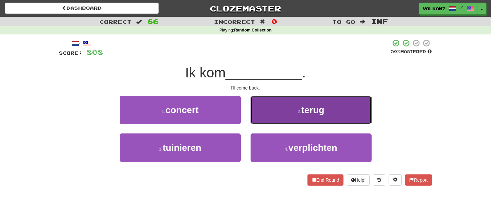
click at [289, 115] on button "2 . terug" at bounding box center [311, 110] width 121 height 28
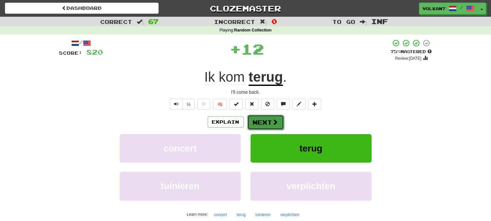
click at [263, 127] on button "Next" at bounding box center [265, 122] width 37 height 15
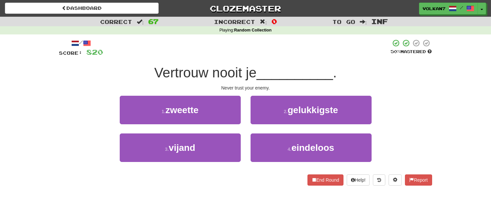
click at [269, 61] on div "/ Score: 820 50 % Mastered Vertrouw nooit je __________ . Never trust your enem…" at bounding box center [245, 112] width 373 height 146
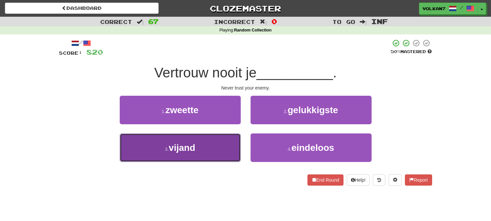
click at [210, 138] on button "3 . vijand" at bounding box center [180, 147] width 121 height 28
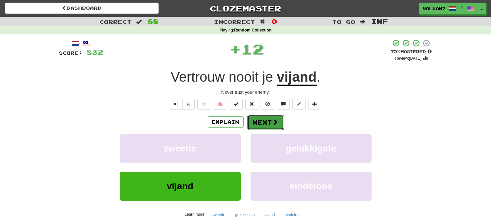
click at [268, 122] on button "Next" at bounding box center [265, 122] width 37 height 15
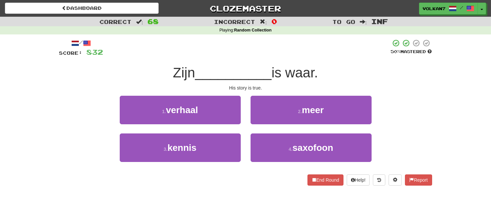
click at [264, 48] on div at bounding box center [247, 48] width 288 height 18
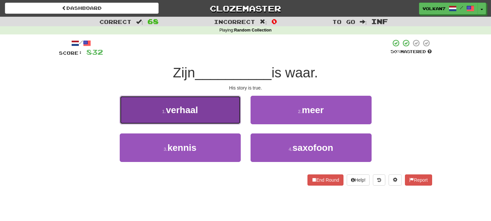
click at [224, 109] on button "1 . verhaal" at bounding box center [180, 110] width 121 height 28
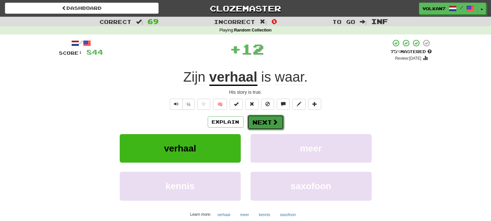
click at [265, 121] on button "Next" at bounding box center [265, 122] width 37 height 15
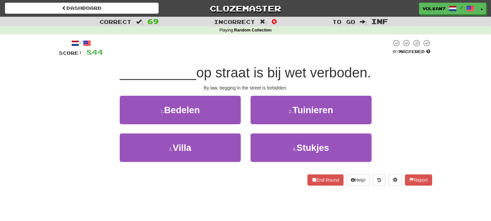
click at [260, 49] on div at bounding box center [247, 48] width 288 height 18
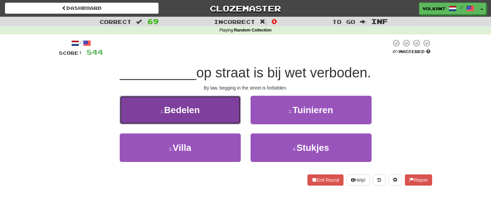
click at [202, 109] on button "1 . Bedelen" at bounding box center [180, 110] width 121 height 28
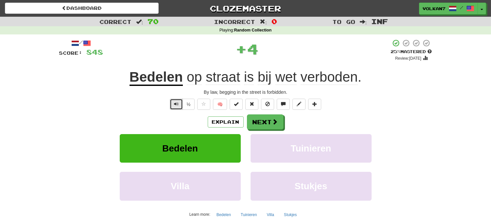
click at [172, 103] on button "Text-to-speech controls" at bounding box center [176, 103] width 13 height 11
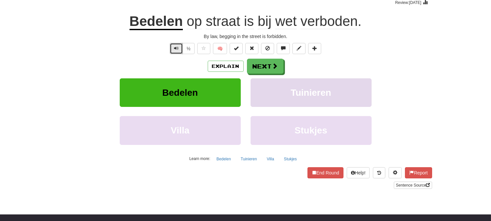
scroll to position [145, 0]
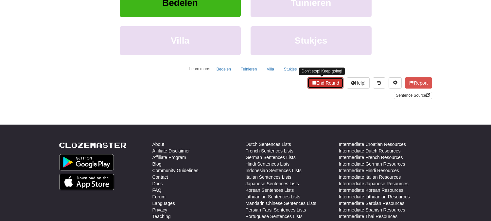
click at [322, 84] on button "End Round" at bounding box center [326, 82] width 36 height 11
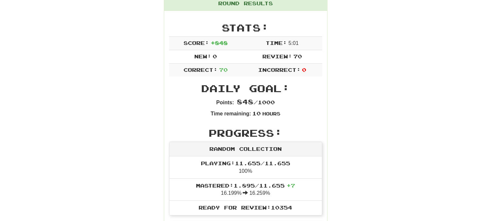
scroll to position [0, 0]
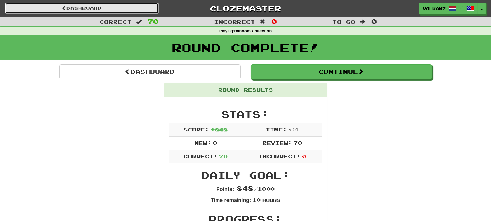
click at [104, 4] on link "Dashboard" at bounding box center [82, 8] width 154 height 11
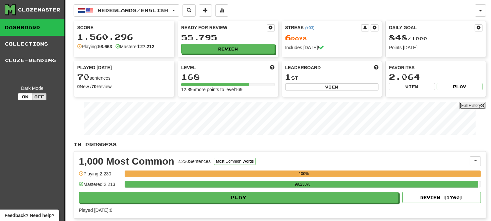
click at [466, 105] on link "Full History" at bounding box center [472, 105] width 27 height 7
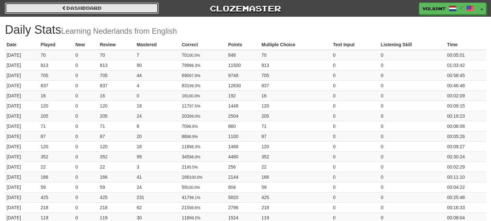
click at [133, 8] on link "Dashboard" at bounding box center [82, 8] width 154 height 11
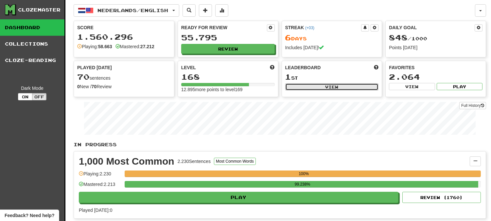
click at [324, 85] on button "View" at bounding box center [332, 86] width 94 height 7
select select "**********"
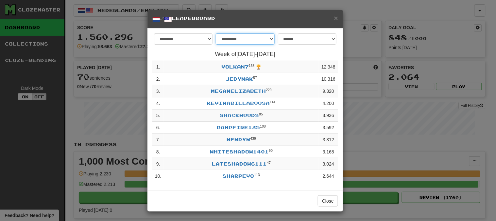
click at [243, 42] on select "**********" at bounding box center [245, 38] width 59 height 11
click at [198, 40] on select "******** *********" at bounding box center [183, 38] width 59 height 11
click at [236, 39] on select "**********" at bounding box center [245, 38] width 59 height 11
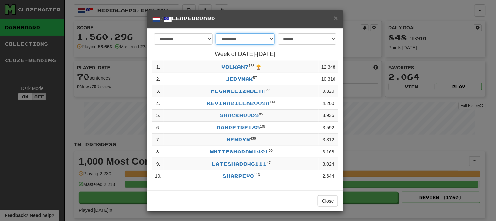
select select "********"
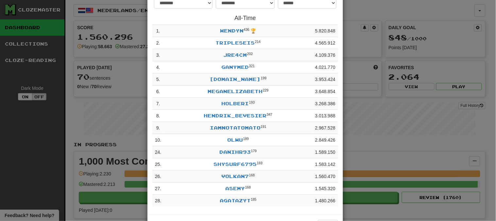
scroll to position [67, 0]
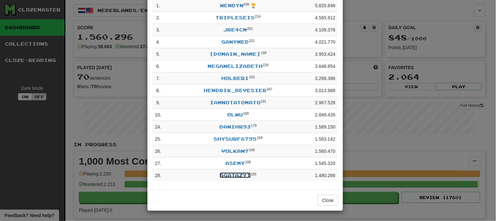
click at [235, 173] on link "agatazyt" at bounding box center [235, 175] width 31 height 6
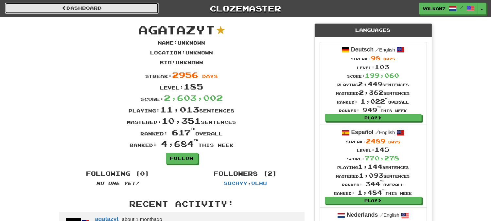
click at [91, 7] on link "Dashboard" at bounding box center [82, 8] width 154 height 11
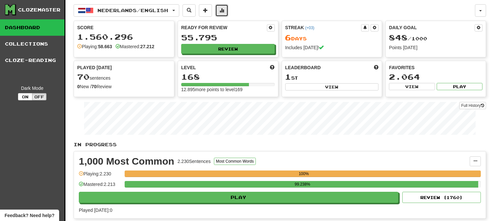
click at [223, 14] on button at bounding box center [221, 10] width 13 height 12
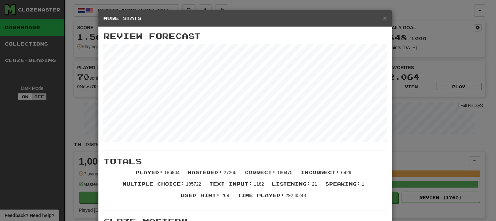
click at [28, 128] on div "× More Stats Review Forecast Totals Played : 186904 Mastered : 27266 Correct : …" at bounding box center [248, 110] width 496 height 221
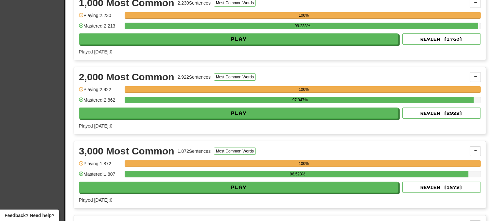
scroll to position [36, 0]
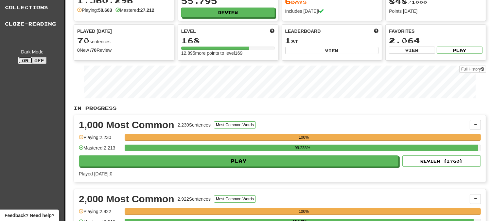
click at [29, 61] on button "On" at bounding box center [25, 60] width 14 height 7
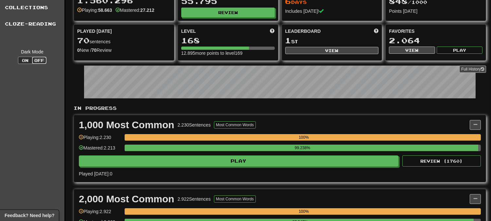
click at [40, 61] on button "Off" at bounding box center [39, 60] width 14 height 7
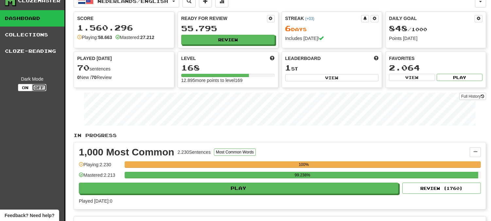
scroll to position [0, 0]
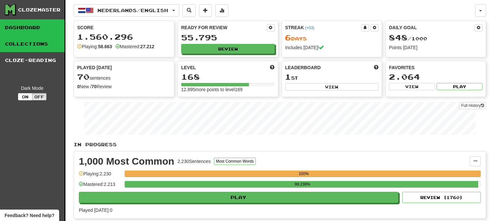
click at [30, 41] on link "Collections" at bounding box center [32, 44] width 64 height 16
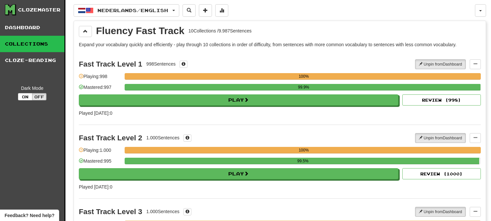
click at [34, 12] on div "Clozemaster" at bounding box center [39, 10] width 43 height 7
click at [5, 11] on icon at bounding box center [10, 10] width 10 height 10
click at [142, 9] on span "Nederlands / English" at bounding box center [133, 11] width 71 height 6
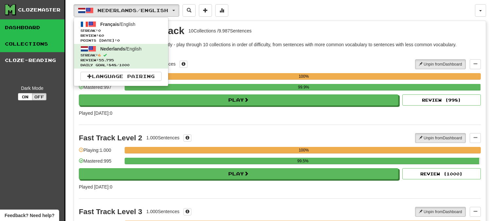
click at [59, 26] on link "Dashboard" at bounding box center [32, 27] width 64 height 16
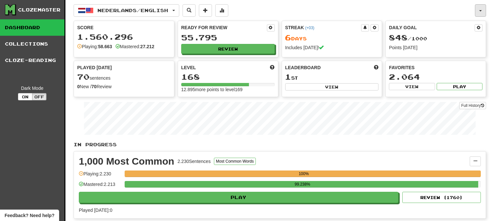
click at [479, 6] on button "button" at bounding box center [480, 10] width 11 height 12
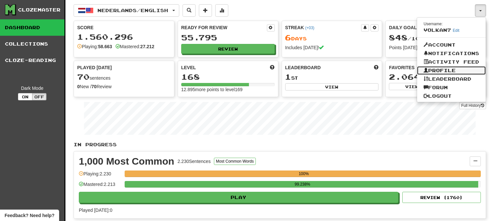
click at [443, 70] on link "Profile" at bounding box center [451, 70] width 69 height 9
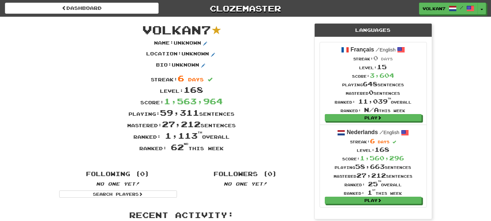
click at [454, 106] on div "Dashboard Clozemaster volkan7 / Toggle Dropdown Dashboard Leaderboard Activity …" at bounding box center [245, 218] width 491 height 436
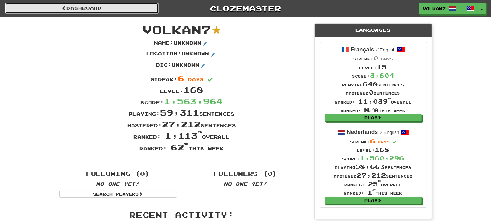
click at [97, 6] on link "Dashboard" at bounding box center [82, 8] width 154 height 11
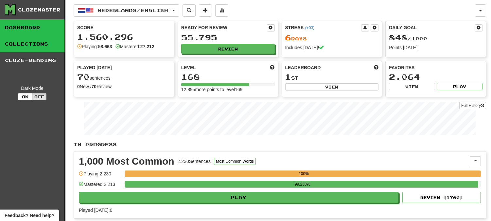
click at [31, 39] on link "Collections" at bounding box center [32, 44] width 64 height 16
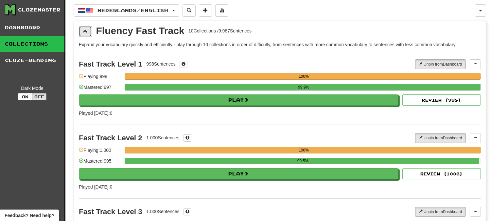
click at [88, 35] on button at bounding box center [85, 31] width 13 height 11
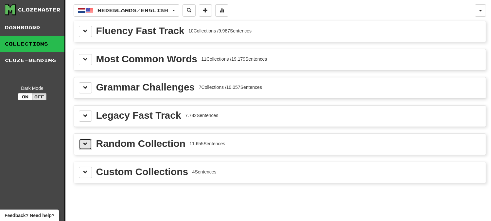
click at [87, 140] on button at bounding box center [85, 143] width 13 height 11
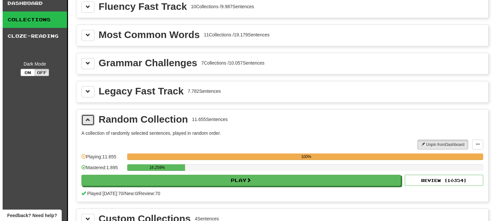
scroll to position [36, 0]
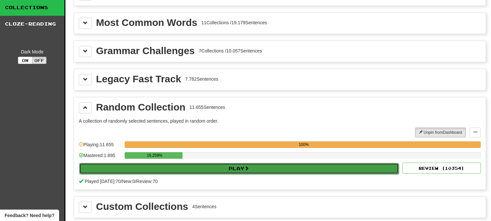
click at [240, 169] on button "Play" at bounding box center [239, 168] width 320 height 11
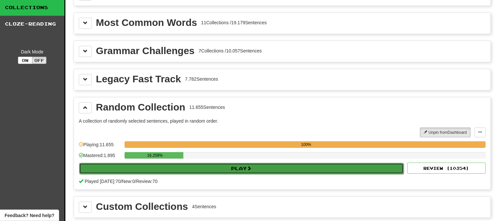
select select "********"
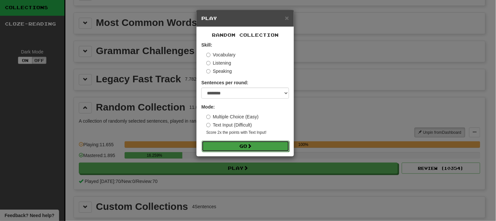
click at [243, 149] on button "Go" at bounding box center [246, 145] width 88 height 11
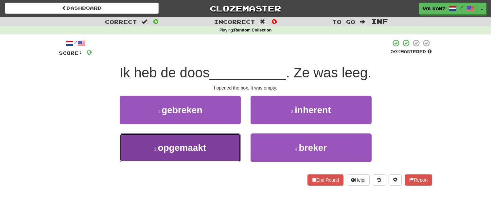
click at [221, 150] on button "3 . opgemaakt" at bounding box center [180, 147] width 121 height 28
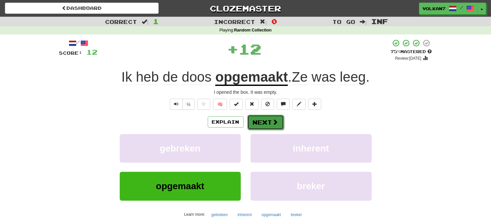
click at [266, 118] on button "Next" at bounding box center [265, 122] width 37 height 15
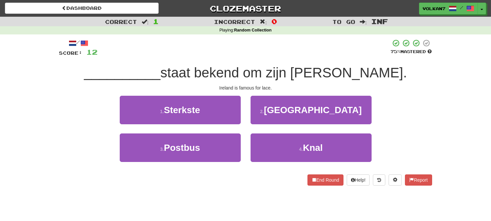
click at [261, 54] on div at bounding box center [244, 48] width 293 height 18
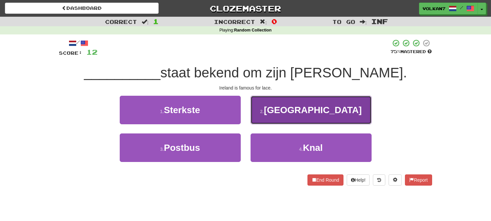
click at [313, 114] on span "[GEOGRAPHIC_DATA]" at bounding box center [313, 110] width 98 height 10
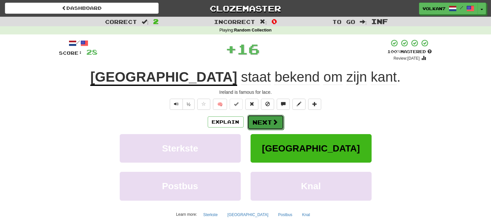
click at [261, 126] on button "Next" at bounding box center [265, 122] width 37 height 15
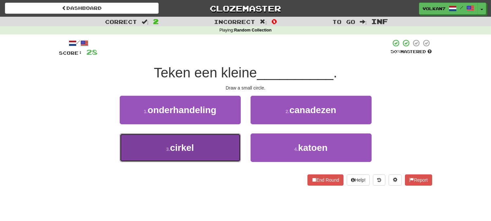
click at [217, 148] on button "3 . cirkel" at bounding box center [180, 147] width 121 height 28
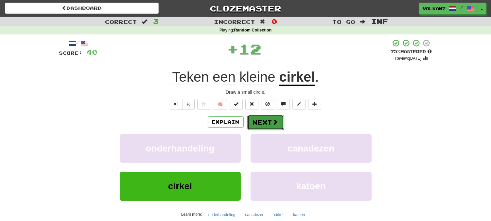
click at [259, 126] on button "Next" at bounding box center [265, 122] width 37 height 15
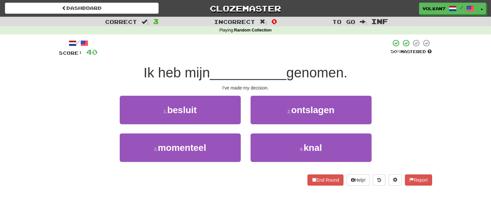
click at [259, 67] on span "__________" at bounding box center [248, 72] width 77 height 15
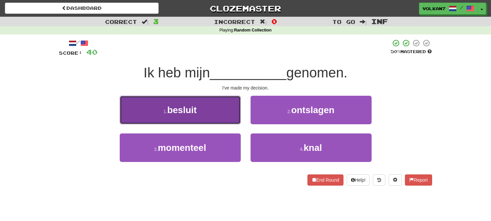
click at [206, 113] on button "1 . besluit" at bounding box center [180, 110] width 121 height 28
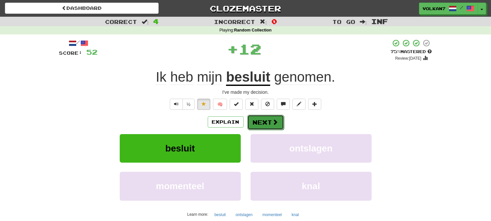
click at [266, 124] on button "Next" at bounding box center [265, 122] width 37 height 15
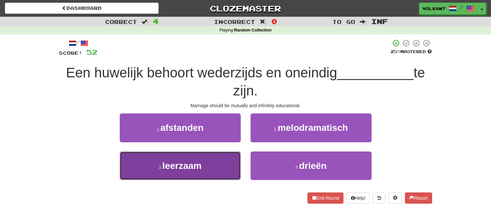
click at [214, 165] on button "3 . leerzaam" at bounding box center [180, 165] width 121 height 28
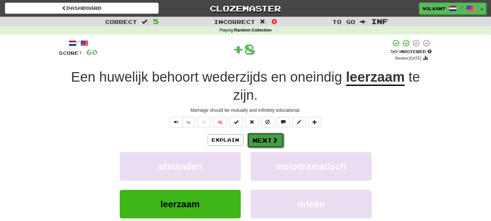
click at [254, 137] on button "Next" at bounding box center [265, 140] width 37 height 15
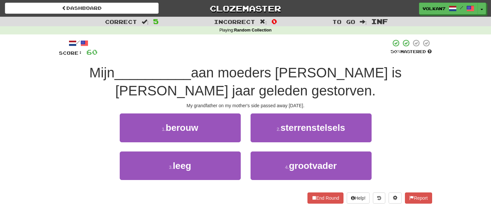
click at [256, 78] on span "aan moeders [PERSON_NAME] is [PERSON_NAME] jaar geleden gestorven." at bounding box center [258, 81] width 286 height 33
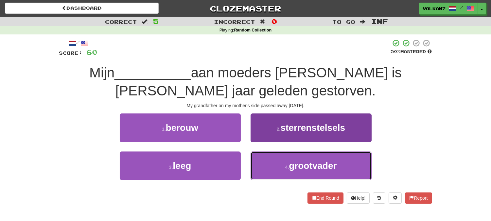
click at [305, 163] on span "grootvader" at bounding box center [313, 165] width 48 height 10
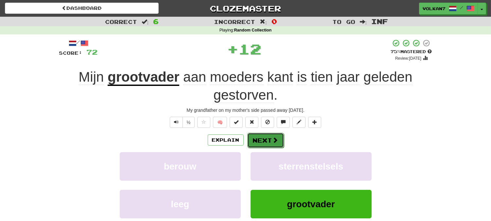
click at [264, 143] on button "Next" at bounding box center [265, 140] width 37 height 15
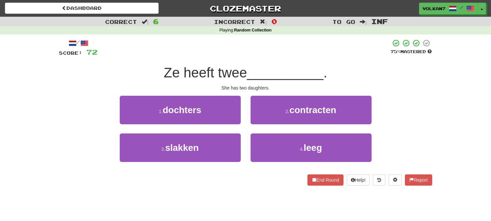
click at [265, 64] on div "Ze heeft twee __________ ." at bounding box center [245, 73] width 373 height 18
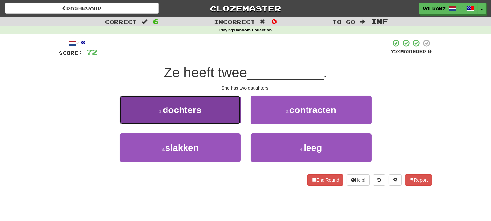
click at [199, 113] on span "dochters" at bounding box center [182, 110] width 39 height 10
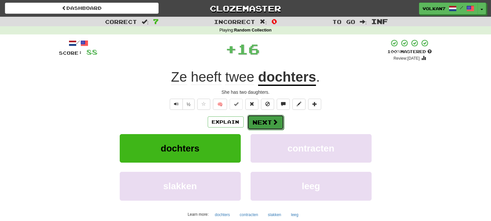
click at [262, 121] on button "Next" at bounding box center [265, 122] width 37 height 15
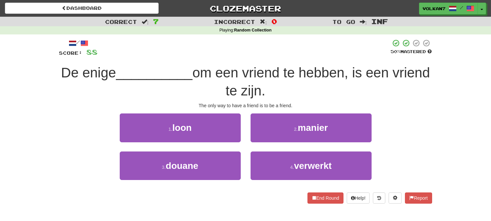
click at [278, 56] on div at bounding box center [244, 48] width 293 height 18
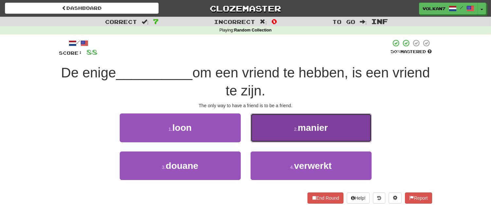
click at [297, 129] on small "2 ." at bounding box center [296, 128] width 4 height 5
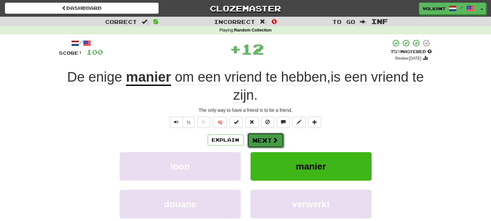
click at [273, 137] on span at bounding box center [276, 140] width 6 height 6
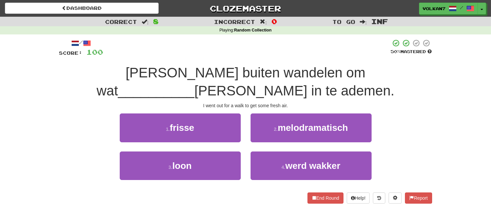
click at [195, 83] on span "__________" at bounding box center [156, 90] width 77 height 15
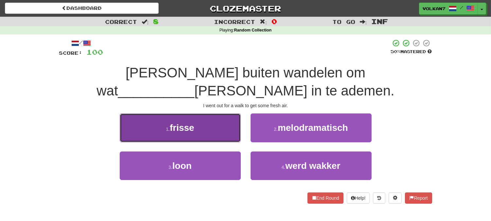
click at [195, 128] on button "1 . frisse" at bounding box center [180, 127] width 121 height 28
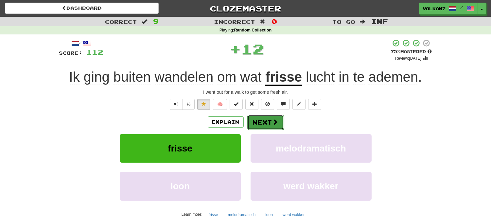
click at [283, 126] on button "Next" at bounding box center [265, 122] width 37 height 15
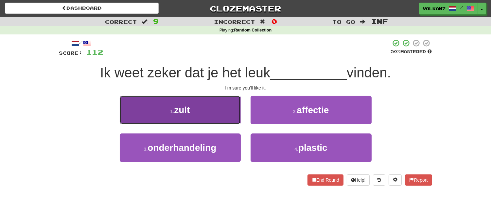
click at [213, 109] on button "1 . zult" at bounding box center [180, 110] width 121 height 28
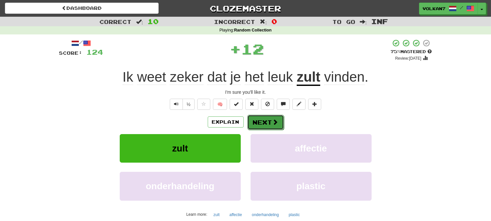
click at [268, 121] on button "Next" at bounding box center [265, 122] width 37 height 15
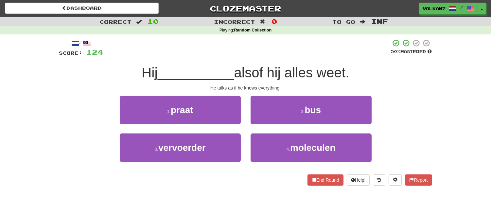
click at [268, 65] on span "alsof hij alles weet." at bounding box center [292, 72] width 116 height 15
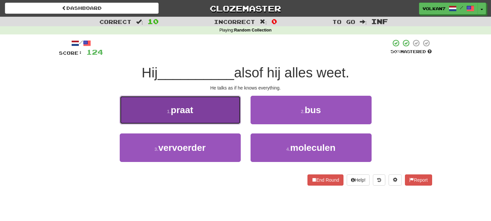
click at [224, 113] on button "1 . praat" at bounding box center [180, 110] width 121 height 28
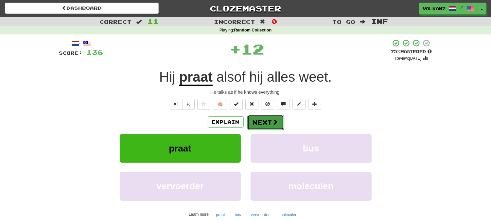
click at [263, 120] on button "Next" at bounding box center [265, 122] width 37 height 15
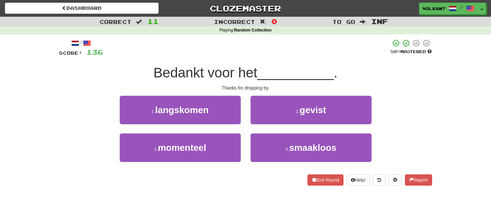
click at [268, 56] on div at bounding box center [247, 48] width 288 height 18
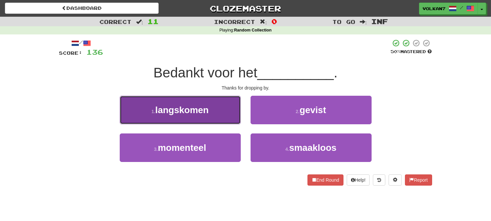
click at [226, 105] on button "1 . langskomen" at bounding box center [180, 110] width 121 height 28
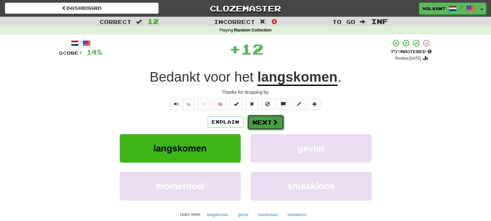
click at [264, 119] on button "Next" at bounding box center [265, 122] width 37 height 15
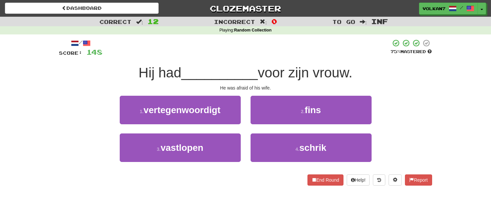
click at [267, 61] on div "/ Score: 148 75 % Mastered Hij had __________ voor zijn vrouw. He was afraid of…" at bounding box center [245, 112] width 373 height 146
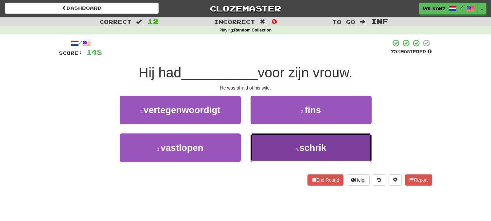
click at [277, 154] on button "4 . schrik" at bounding box center [311, 147] width 121 height 28
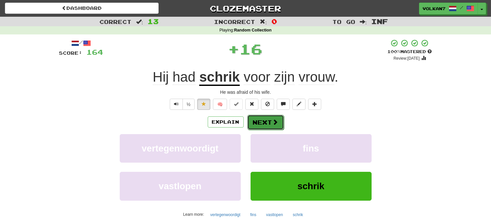
click at [266, 121] on button "Next" at bounding box center [265, 122] width 37 height 15
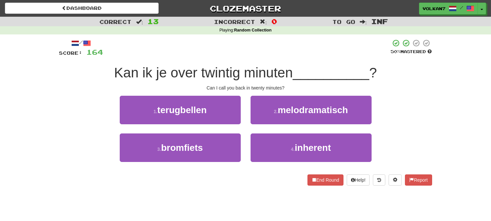
click at [266, 58] on div "/ Score: 164 50 % Mastered Kan ik je over twintig minuten __________ ? Can I ca…" at bounding box center [245, 112] width 373 height 146
click at [267, 50] on div at bounding box center [247, 48] width 288 height 18
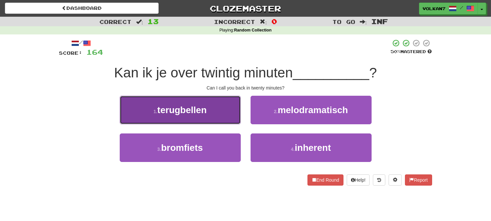
click at [208, 111] on button "1 . terugbellen" at bounding box center [180, 110] width 121 height 28
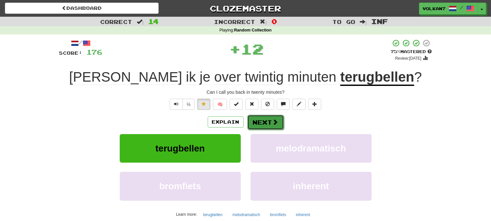
click at [257, 118] on button "Next" at bounding box center [265, 122] width 37 height 15
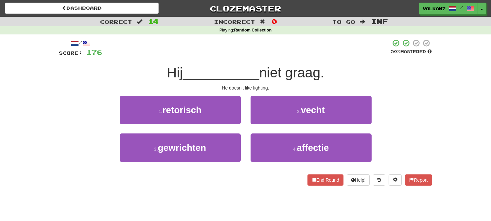
click at [271, 60] on div "/ Score: 176 50 % Mastered Hij __________ niet graag. He doesn't like fighting.…" at bounding box center [245, 112] width 373 height 146
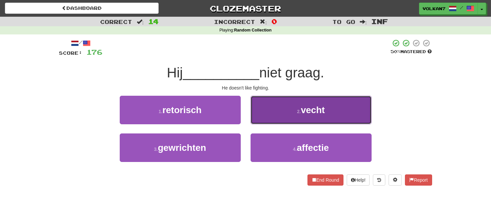
click at [283, 104] on button "2 . vecht" at bounding box center [311, 110] width 121 height 28
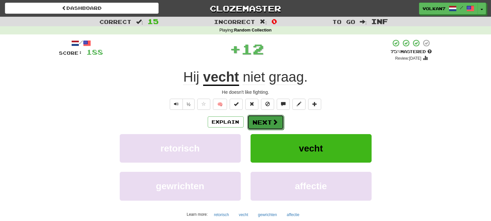
click at [276, 116] on button "Next" at bounding box center [265, 122] width 37 height 15
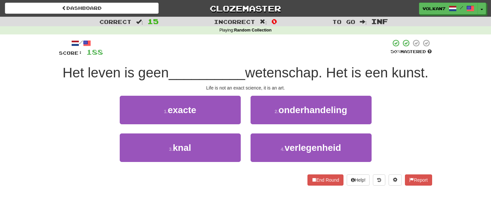
click at [276, 49] on div at bounding box center [247, 48] width 288 height 18
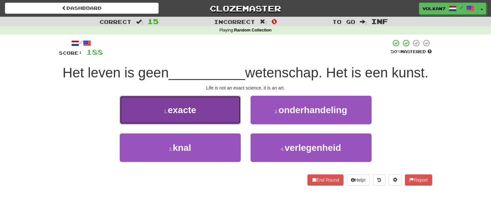
click at [227, 116] on button "1 . exacte" at bounding box center [180, 110] width 121 height 28
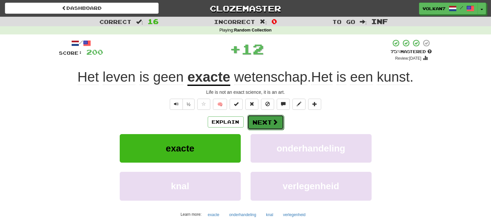
click at [267, 121] on button "Next" at bounding box center [265, 122] width 37 height 15
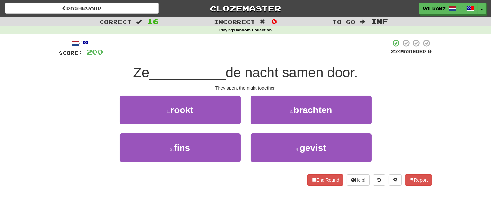
click at [269, 55] on div at bounding box center [247, 48] width 288 height 18
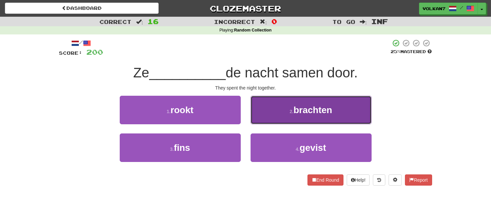
click at [286, 118] on button "2 . brachten" at bounding box center [311, 110] width 121 height 28
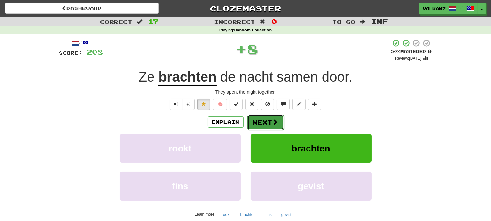
click at [266, 121] on button "Next" at bounding box center [265, 122] width 37 height 15
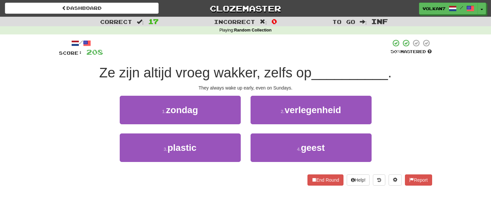
click at [282, 39] on div at bounding box center [247, 48] width 288 height 18
click at [283, 57] on div "/ Score: 208 50 % Mastered Ze zijn altijd vroeg wakker, zelfs op __________ . T…" at bounding box center [245, 112] width 373 height 146
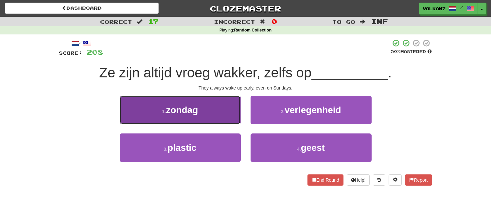
click at [228, 122] on button "1 . zondag" at bounding box center [180, 110] width 121 height 28
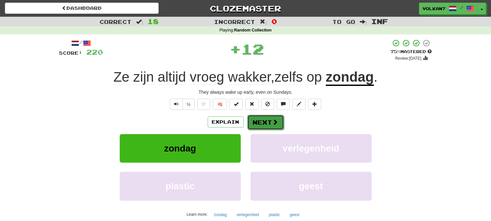
click at [257, 124] on button "Next" at bounding box center [265, 122] width 37 height 15
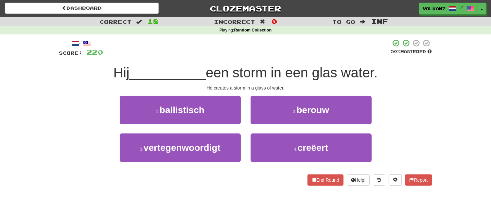
click at [284, 46] on div at bounding box center [247, 48] width 288 height 18
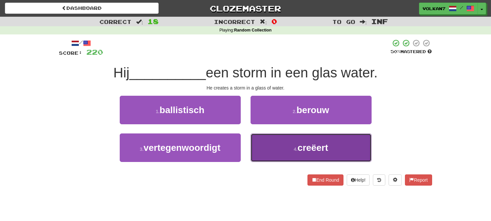
click at [287, 150] on button "4 . creëert" at bounding box center [311, 147] width 121 height 28
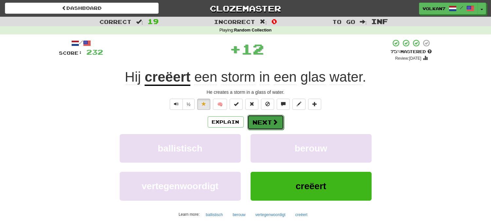
click at [273, 122] on span at bounding box center [276, 122] width 6 height 6
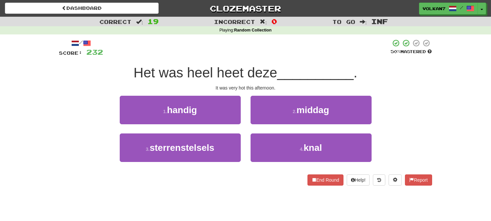
click at [287, 64] on div "Het was heel heet deze __________ ." at bounding box center [245, 73] width 373 height 18
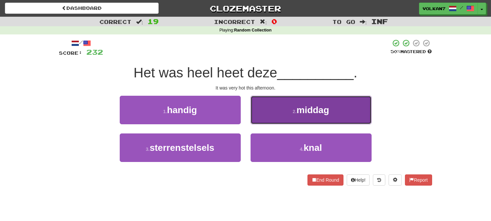
drag, startPoint x: 274, startPoint y: 102, endPoint x: 266, endPoint y: 113, distance: 13.2
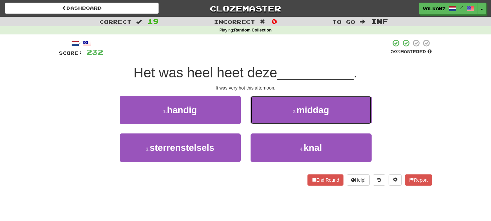
click at [273, 102] on button "2 . middag" at bounding box center [311, 110] width 121 height 28
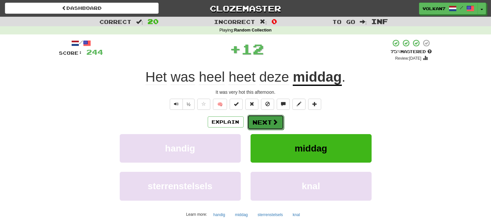
click at [264, 115] on button "Next" at bounding box center [265, 122] width 37 height 15
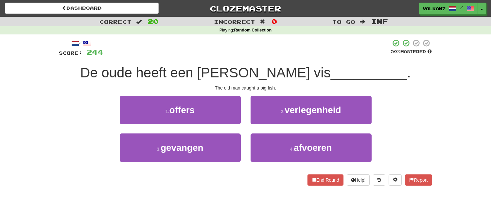
click at [271, 61] on div "/ Score: 244 50 % Mastered De oude heeft een grote vis __________ . The old man…" at bounding box center [245, 112] width 373 height 146
click at [312, 41] on div at bounding box center [247, 48] width 288 height 18
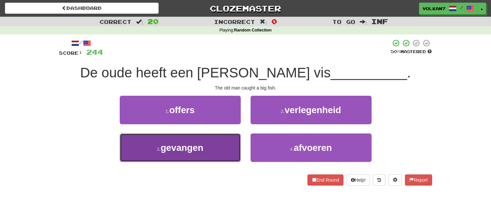
click at [212, 144] on button "3 . gevangen" at bounding box center [180, 147] width 121 height 28
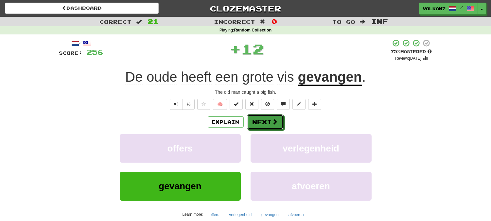
drag, startPoint x: 257, startPoint y: 119, endPoint x: 280, endPoint y: 62, distance: 62.0
click at [280, 62] on div "/ Score: 256 + 12 75 % Mastered Review: 2025-08-31 De oude heeft een grote vis …" at bounding box center [245, 141] width 373 height 205
click at [269, 120] on button "Next" at bounding box center [265, 122] width 37 height 15
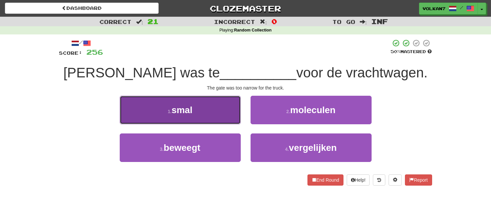
click at [232, 110] on button "1 . smal" at bounding box center [180, 110] width 121 height 28
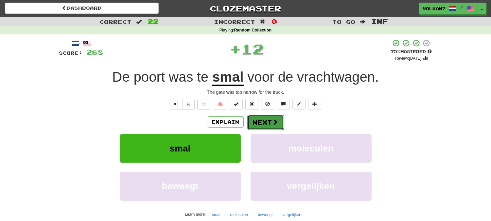
click at [268, 123] on button "Next" at bounding box center [265, 122] width 37 height 15
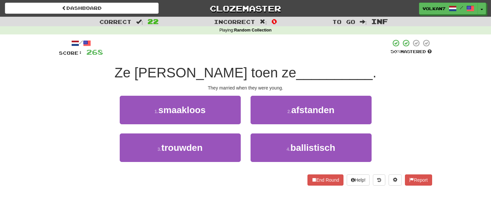
click at [282, 60] on div "/ Score: 268 50 % Mastered Ze waren jong toen ze __________ . They married when…" at bounding box center [245, 112] width 373 height 146
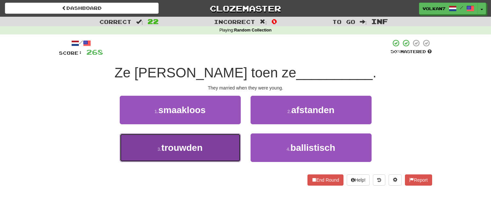
click at [211, 156] on button "3 . trouwden" at bounding box center [180, 147] width 121 height 28
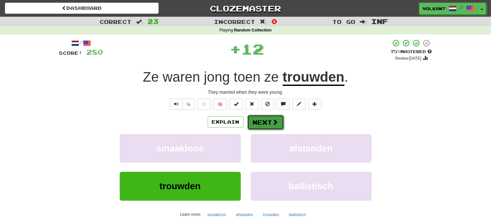
click at [264, 123] on button "Next" at bounding box center [265, 122] width 37 height 15
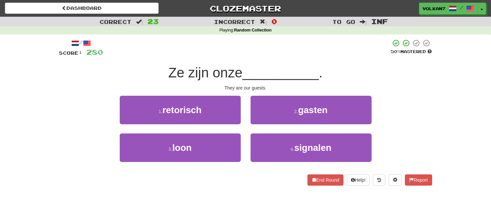
click at [264, 63] on div "/ Score: 280 50 % Mastered Ze zijn onze __________ . They are our guests. 1 . r…" at bounding box center [245, 112] width 373 height 146
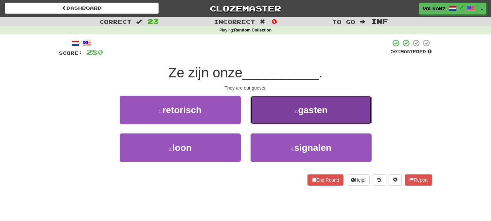
click at [266, 122] on button "2 . gasten" at bounding box center [311, 110] width 121 height 28
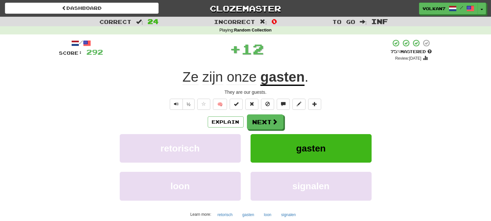
click at [263, 114] on div "/ Score: 292 + 12 75 % Mastered Review: 2025-08-31 Ze zijn onze gasten . They a…" at bounding box center [245, 141] width 373 height 205
click at [263, 118] on button "Next" at bounding box center [265, 122] width 37 height 15
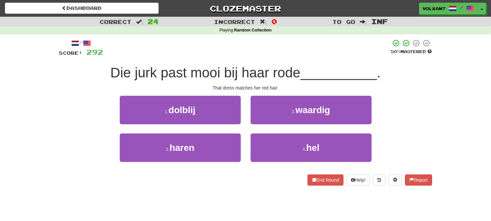
click at [274, 50] on div at bounding box center [247, 48] width 288 height 18
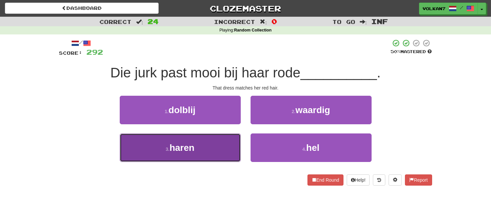
click at [223, 140] on button "3 . haren" at bounding box center [180, 147] width 121 height 28
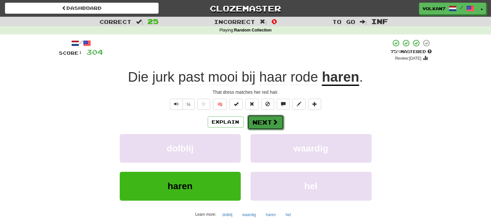
click at [271, 117] on button "Next" at bounding box center [265, 122] width 37 height 15
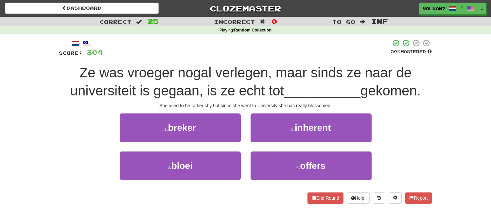
click at [264, 43] on div at bounding box center [247, 48] width 288 height 18
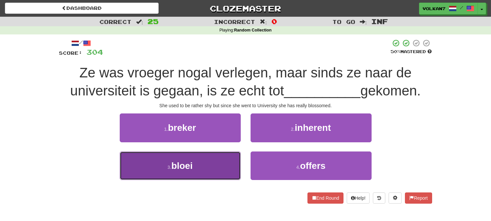
click at [219, 169] on button "3 . bloei" at bounding box center [180, 165] width 121 height 28
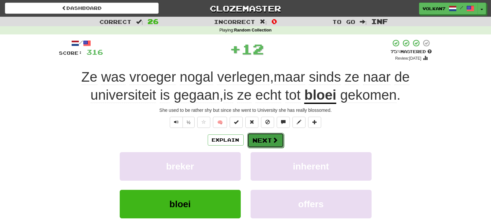
click at [263, 136] on button "Next" at bounding box center [265, 140] width 37 height 15
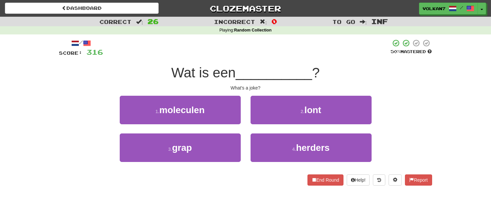
click at [264, 67] on span "__________" at bounding box center [274, 72] width 77 height 15
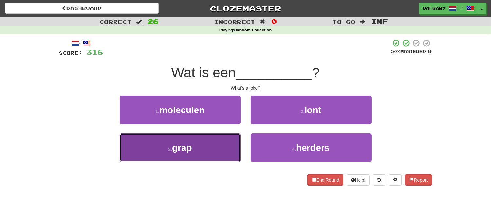
click at [214, 148] on button "3 . grap" at bounding box center [180, 147] width 121 height 28
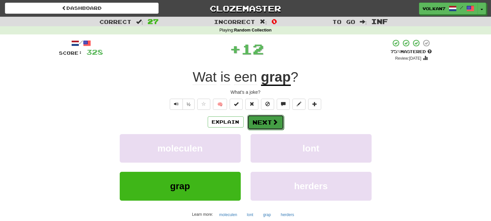
click at [265, 121] on button "Next" at bounding box center [265, 122] width 37 height 15
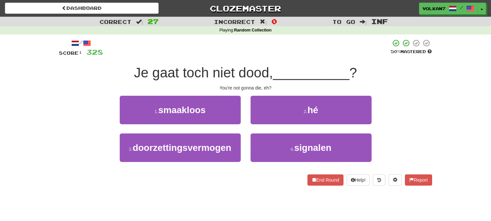
click at [274, 56] on div at bounding box center [247, 48] width 288 height 18
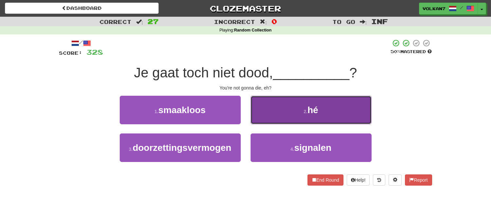
click at [286, 100] on button "2 . hé" at bounding box center [311, 110] width 121 height 28
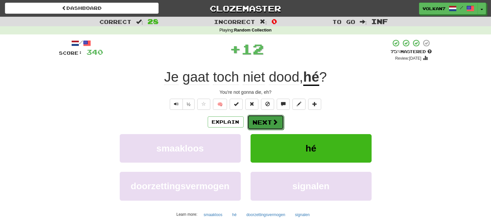
click at [268, 116] on button "Next" at bounding box center [265, 122] width 37 height 15
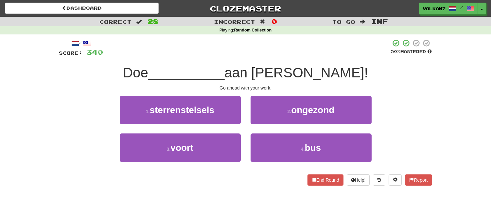
click at [270, 51] on div at bounding box center [247, 48] width 288 height 18
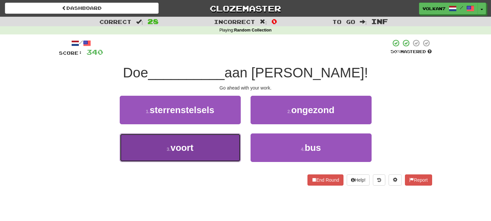
click at [224, 142] on button "3 . voort" at bounding box center [180, 147] width 121 height 28
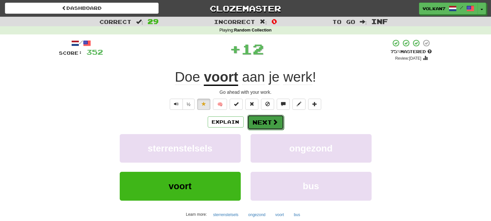
click at [252, 122] on button "Next" at bounding box center [265, 122] width 37 height 15
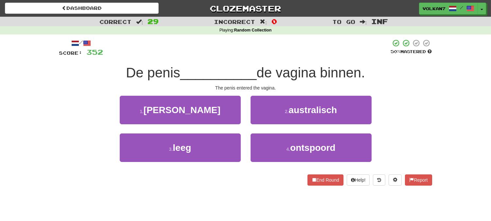
click at [260, 58] on div "/ Score: 352 50 % Mastered De penis __________ de vagina binnen. The penis ente…" at bounding box center [245, 112] width 373 height 146
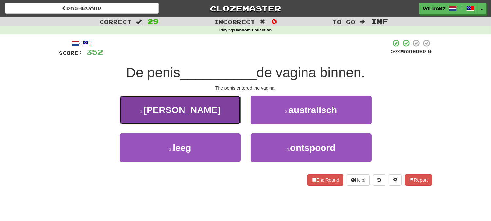
click at [226, 115] on button "1 . drong" at bounding box center [180, 110] width 121 height 28
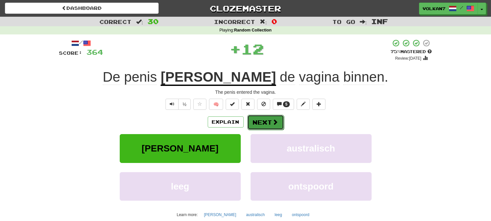
click at [261, 122] on button "Next" at bounding box center [265, 122] width 37 height 15
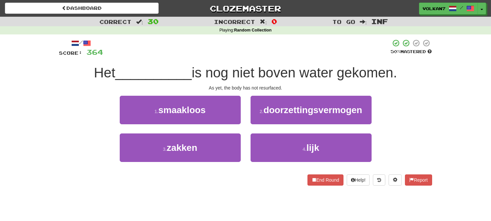
click at [257, 54] on div at bounding box center [247, 48] width 288 height 18
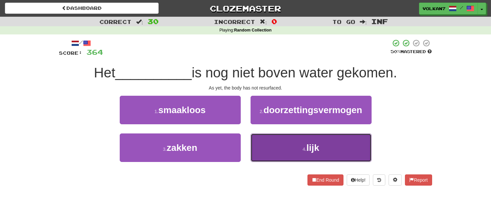
click at [295, 145] on button "4 . lijk" at bounding box center [311, 147] width 121 height 28
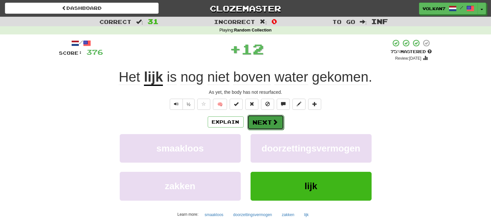
click at [273, 122] on span at bounding box center [276, 122] width 6 height 6
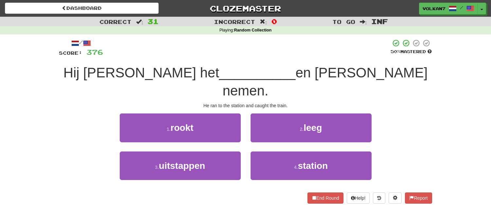
click at [260, 56] on div at bounding box center [247, 48] width 288 height 18
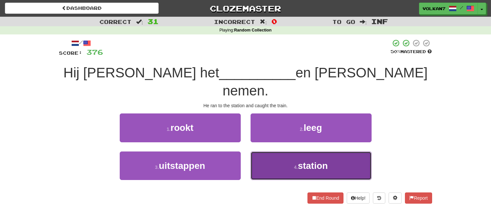
click at [283, 151] on button "4 . station" at bounding box center [311, 165] width 121 height 28
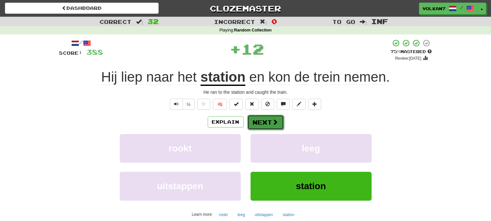
click at [266, 116] on button "Next" at bounding box center [265, 122] width 37 height 15
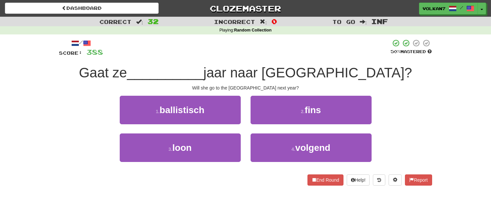
click at [271, 62] on div "/ Score: 388 50 % Mastered Gaat ze __________ jaar naar de Verenigde Staten? Wi…" at bounding box center [245, 112] width 373 height 146
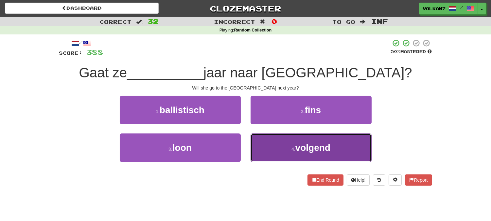
click at [287, 147] on button "4 . volgend" at bounding box center [311, 147] width 121 height 28
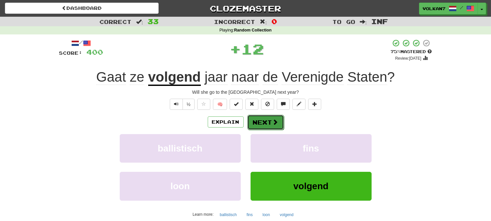
click at [270, 127] on button "Next" at bounding box center [265, 122] width 37 height 15
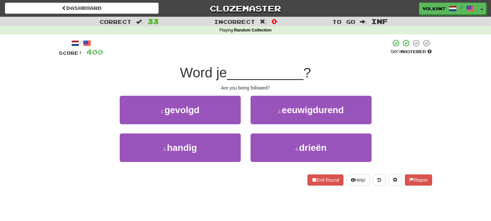
click at [276, 58] on div "/ Score: 400 50 % Mastered Word je __________ ? Are you being followed? 1 . gev…" at bounding box center [245, 112] width 373 height 146
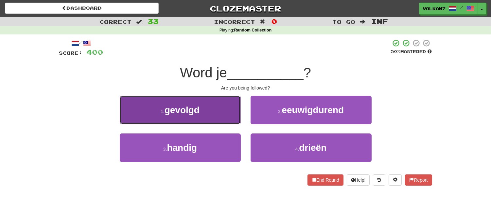
click at [218, 107] on button "1 . gevolgd" at bounding box center [180, 110] width 121 height 28
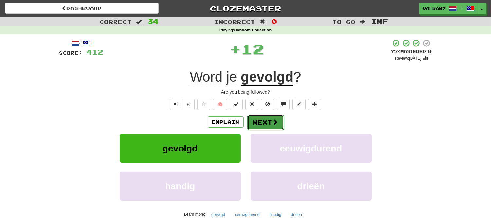
click at [264, 123] on button "Next" at bounding box center [265, 122] width 37 height 15
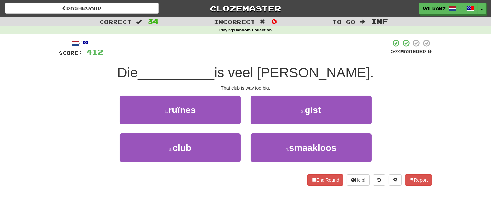
click at [269, 73] on span "is veel te groot." at bounding box center [294, 72] width 160 height 15
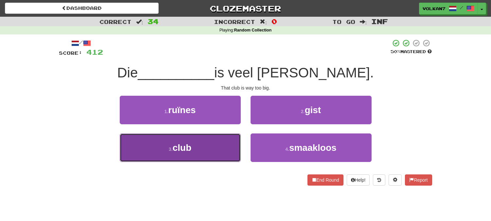
click at [222, 139] on button "3 . club" at bounding box center [180, 147] width 121 height 28
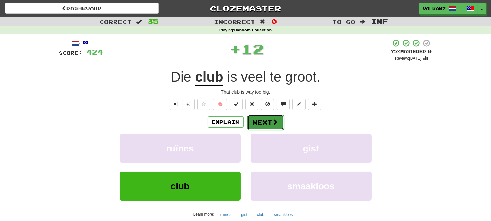
click at [268, 123] on button "Next" at bounding box center [265, 122] width 37 height 15
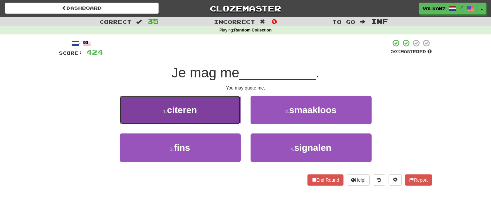
click at [226, 102] on button "1 . citeren" at bounding box center [180, 110] width 121 height 28
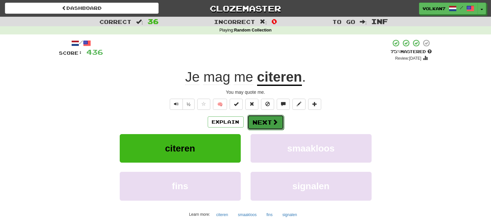
click at [274, 119] on span at bounding box center [276, 122] width 6 height 6
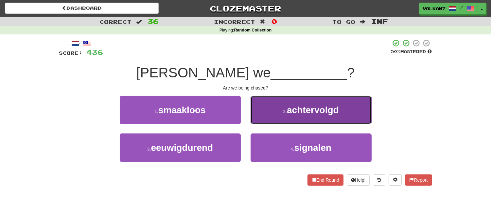
click at [278, 116] on button "2 . achtervolgd" at bounding box center [311, 110] width 121 height 28
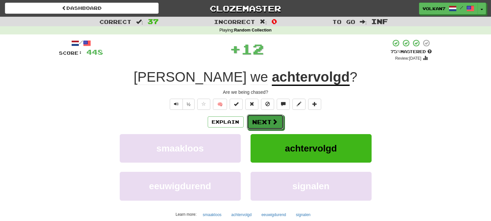
click at [253, 117] on button "Next" at bounding box center [265, 121] width 37 height 15
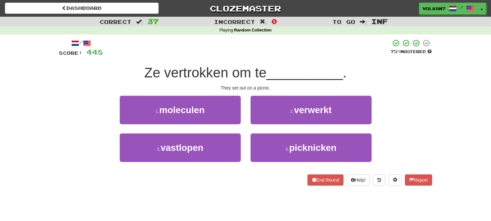
click at [262, 61] on div "/ Score: 448 75 % Mastered Ze vertrokken om te __________ . They set out on a p…" at bounding box center [245, 112] width 373 height 146
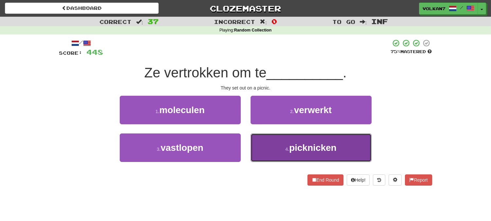
click at [309, 147] on span "picknicken" at bounding box center [312, 147] width 47 height 10
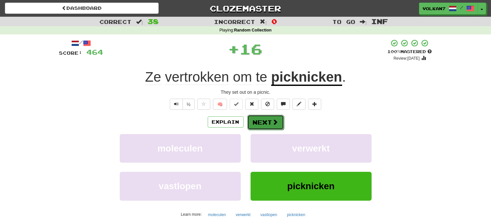
click at [267, 115] on button "Next" at bounding box center [265, 122] width 37 height 15
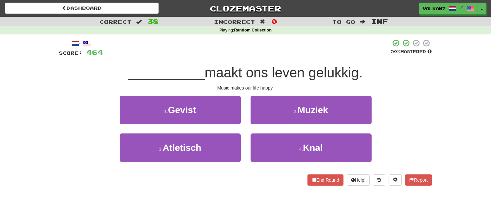
click at [279, 59] on div "/ Score: 464 50 % Mastered __________ maakt ons leven gelukkig. Music makes our…" at bounding box center [245, 112] width 373 height 146
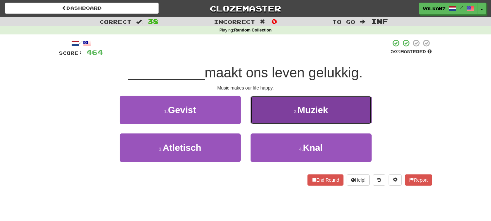
click at [292, 107] on button "2 . Muziek" at bounding box center [311, 110] width 121 height 28
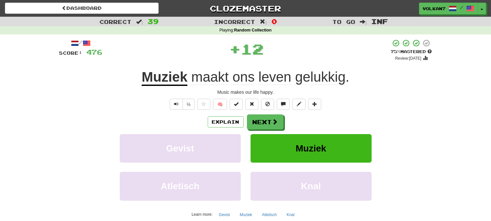
click at [269, 113] on div "/ Score: 476 + 12 75 % Mastered Review: 2025-08-31 Muziek maakt ons leven geluk…" at bounding box center [245, 141] width 373 height 205
click at [270, 124] on button "Next" at bounding box center [265, 122] width 37 height 15
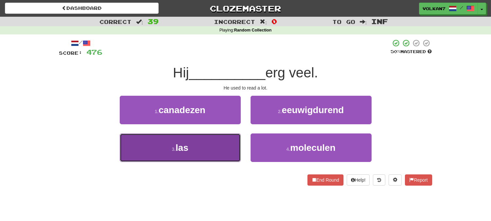
click at [220, 144] on button "3 . las" at bounding box center [180, 147] width 121 height 28
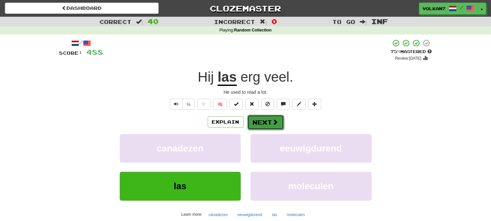
click at [265, 118] on button "Next" at bounding box center [265, 122] width 37 height 15
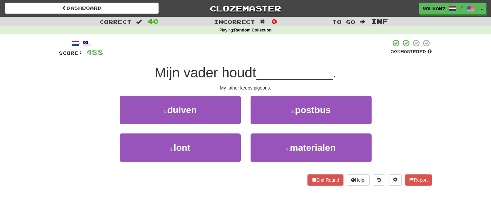
click at [253, 66] on span "Mijn vader houdt" at bounding box center [206, 72] width 102 height 15
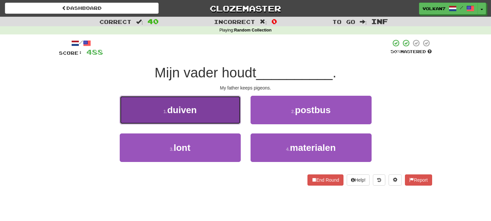
click at [191, 118] on button "1 . duiven" at bounding box center [180, 110] width 121 height 28
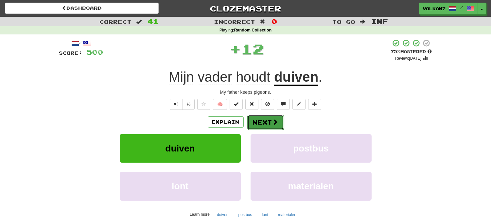
click at [248, 124] on button "Next" at bounding box center [265, 122] width 37 height 15
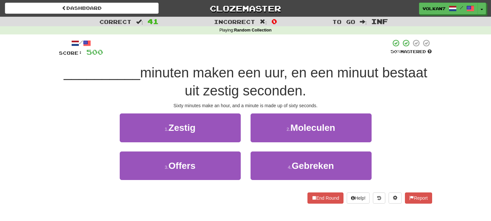
click at [262, 73] on span "minuten maken een uur, en een minuut bestaat uit zestig seconden." at bounding box center [283, 81] width 287 height 33
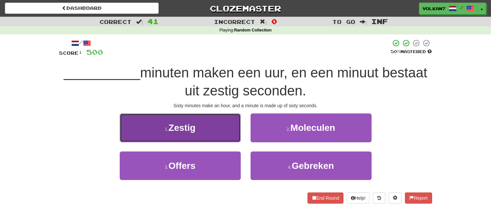
click at [201, 125] on button "1 . Zestig" at bounding box center [180, 127] width 121 height 28
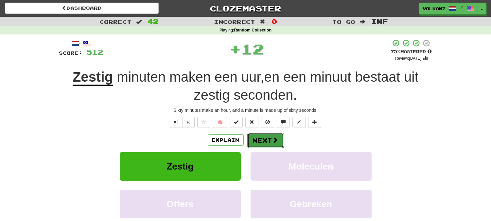
click at [259, 133] on button "Next" at bounding box center [265, 140] width 37 height 15
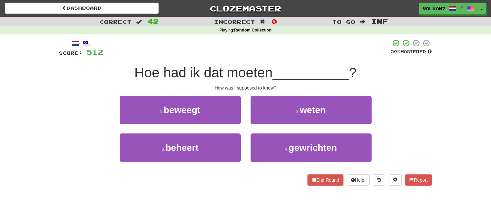
click at [259, 60] on div "/ Score: 512 50 % Mastered Hoe had ik dat moeten __________ ? How was I suppose…" at bounding box center [245, 112] width 373 height 146
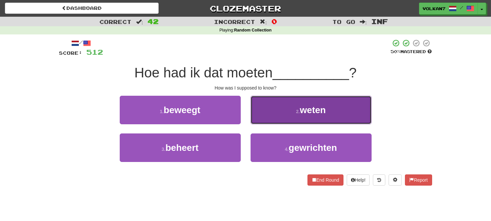
click at [277, 116] on button "2 . weten" at bounding box center [311, 110] width 121 height 28
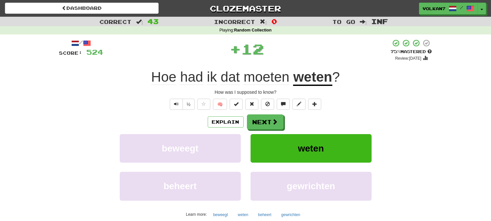
click at [241, 120] on button "Explain" at bounding box center [226, 121] width 36 height 11
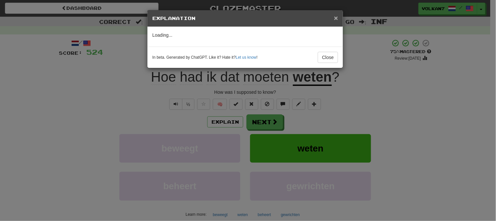
click at [338, 18] on span "×" at bounding box center [336, 18] width 4 height 8
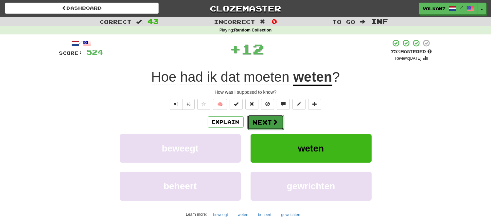
click at [265, 122] on button "Next" at bounding box center [265, 122] width 37 height 15
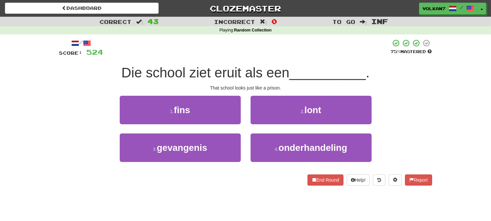
click at [277, 60] on div "/ Score: 524 75 % Mastered Die school ziet eruit als een __________ . That scho…" at bounding box center [245, 112] width 373 height 146
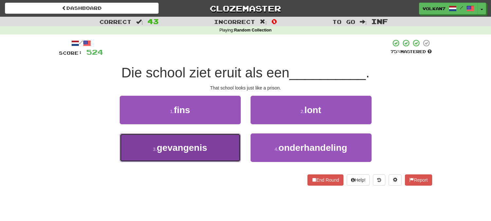
click at [224, 135] on button "3 . gevangenis" at bounding box center [180, 147] width 121 height 28
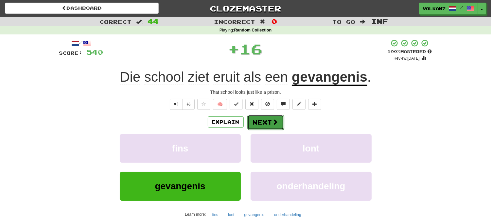
click at [273, 126] on button "Next" at bounding box center [265, 122] width 37 height 15
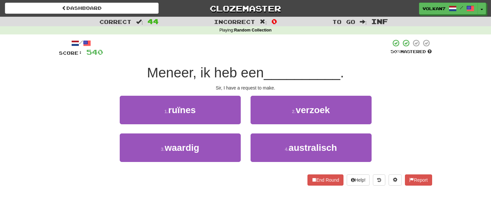
click at [279, 54] on div at bounding box center [247, 48] width 288 height 18
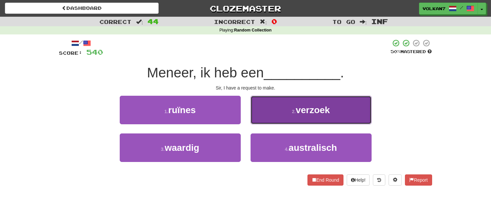
click at [276, 112] on button "2 . verzoek" at bounding box center [311, 110] width 121 height 28
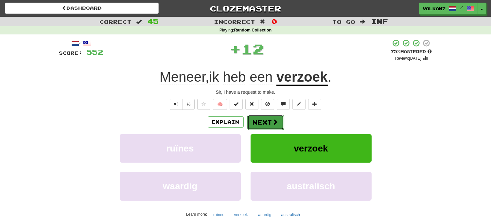
click at [273, 125] on span at bounding box center [276, 122] width 6 height 6
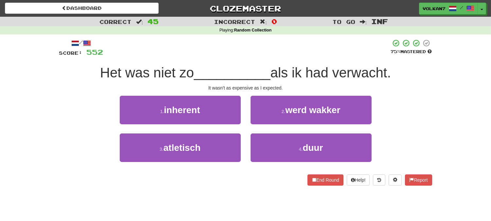
click at [274, 65] on span "als ik had verwacht." at bounding box center [330, 72] width 121 height 15
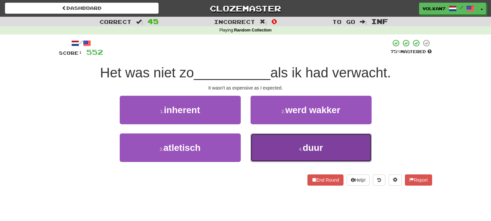
click at [283, 147] on button "4 . duur" at bounding box center [311, 147] width 121 height 28
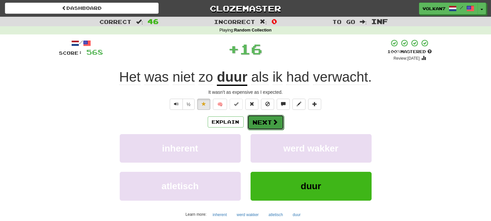
click at [274, 125] on span at bounding box center [276, 122] width 6 height 6
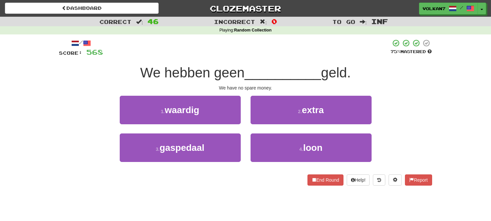
click at [279, 65] on span "__________" at bounding box center [283, 72] width 77 height 15
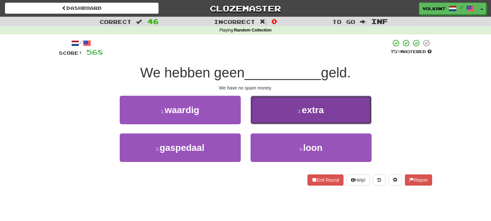
click at [286, 104] on button "2 . extra" at bounding box center [311, 110] width 121 height 28
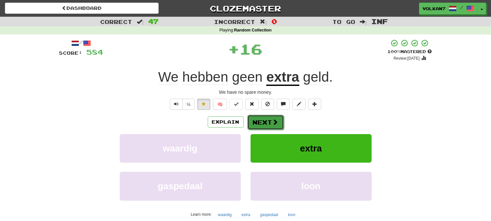
click at [267, 122] on button "Next" at bounding box center [265, 122] width 37 height 15
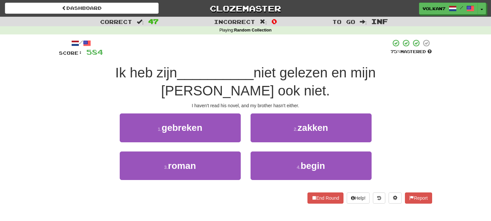
click at [280, 57] on div "/ Score: 584 75 % Mastered Ik heb zijn __________ niet gelezen en mijn broer oo…" at bounding box center [245, 121] width 373 height 164
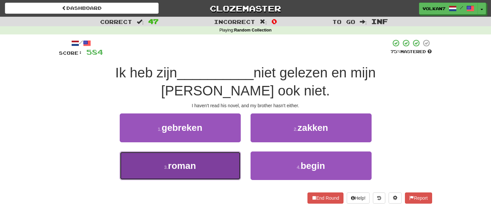
click at [215, 151] on button "3 . roman" at bounding box center [180, 165] width 121 height 28
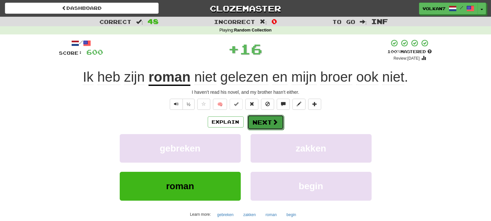
click at [258, 120] on button "Next" at bounding box center [265, 122] width 37 height 15
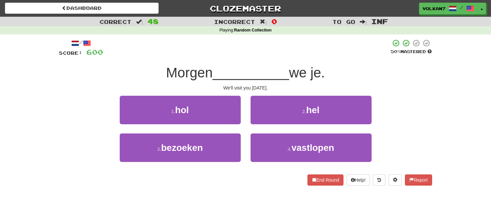
click at [276, 70] on span "__________" at bounding box center [251, 72] width 77 height 15
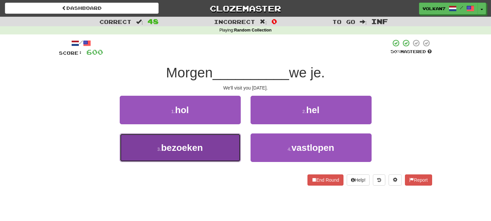
click at [219, 149] on button "3 . bezoeken" at bounding box center [180, 147] width 121 height 28
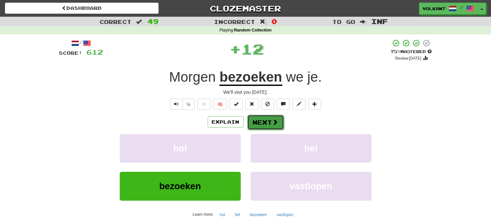
click at [273, 125] on span at bounding box center [276, 122] width 6 height 6
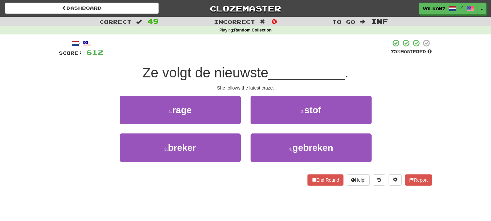
click at [289, 53] on div at bounding box center [247, 48] width 288 height 18
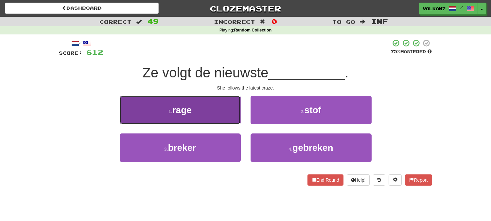
click at [206, 108] on button "1 . rage" at bounding box center [180, 110] width 121 height 28
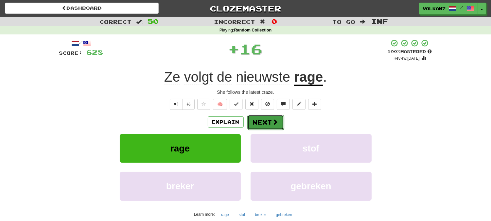
click at [268, 123] on button "Next" at bounding box center [265, 122] width 37 height 15
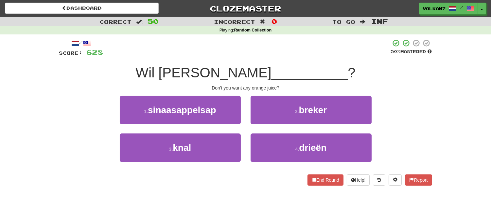
click at [282, 65] on span "__________" at bounding box center [310, 72] width 77 height 15
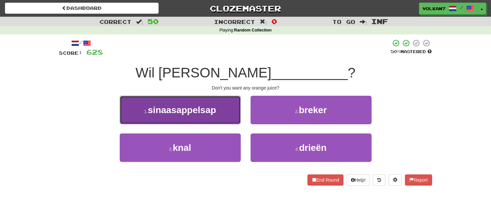
click at [208, 114] on span "sinaasappelsap" at bounding box center [182, 110] width 68 height 10
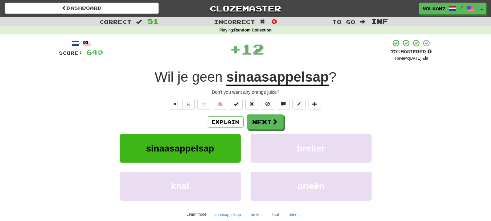
click at [259, 129] on div "Explain Next sinaasappelsap breker knal drieën Learn more: sinaasappelsap breke…" at bounding box center [245, 166] width 373 height 105
click at [261, 123] on button "Next" at bounding box center [265, 122] width 37 height 15
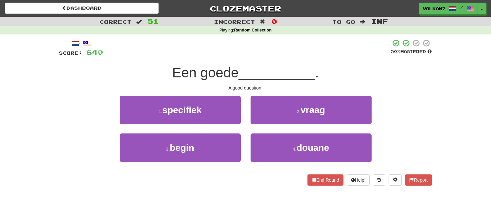
click at [285, 44] on div at bounding box center [247, 48] width 288 height 18
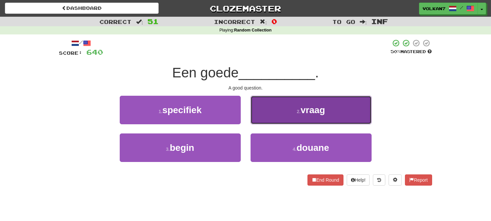
click at [295, 113] on button "2 . vraag" at bounding box center [311, 110] width 121 height 28
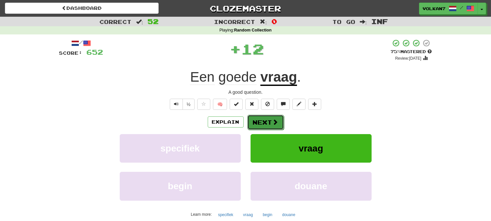
click at [268, 123] on button "Next" at bounding box center [265, 122] width 37 height 15
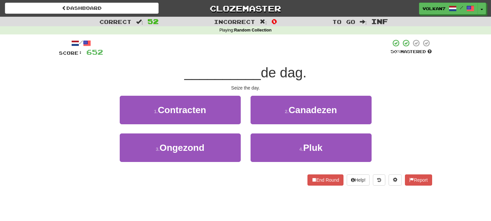
click at [261, 62] on div "/ Score: 652 50 % Mastered __________ de dag. Seize the day. 1 . Contracten 2 .…" at bounding box center [245, 112] width 373 height 146
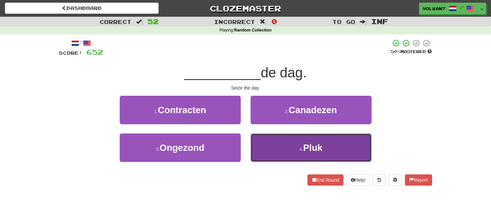
click at [289, 143] on button "4 . Pluk" at bounding box center [311, 147] width 121 height 28
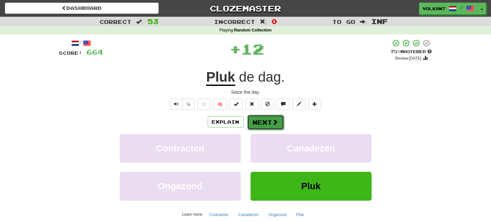
click at [274, 116] on button "Next" at bounding box center [265, 122] width 37 height 15
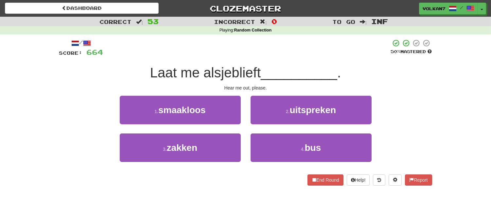
click at [274, 65] on span "__________" at bounding box center [299, 72] width 77 height 15
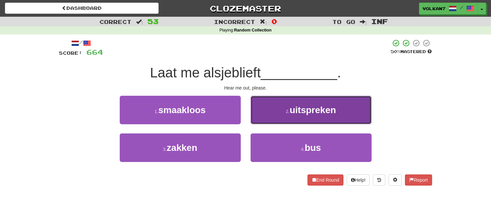
click at [305, 114] on span "uitspreken" at bounding box center [313, 110] width 46 height 10
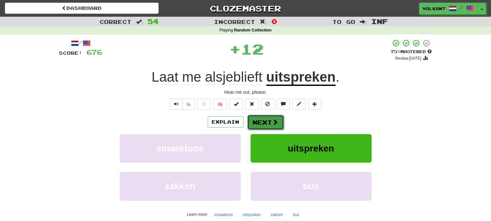
click at [277, 126] on button "Next" at bounding box center [265, 122] width 37 height 15
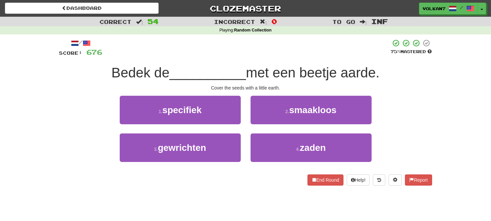
click at [261, 74] on span "met een beetje aarde." at bounding box center [313, 72] width 134 height 15
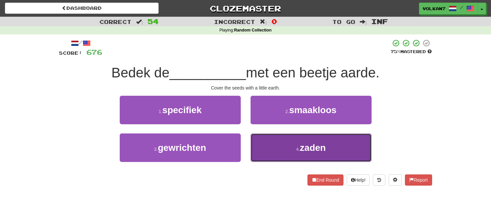
click at [283, 142] on button "4 . zaden" at bounding box center [311, 147] width 121 height 28
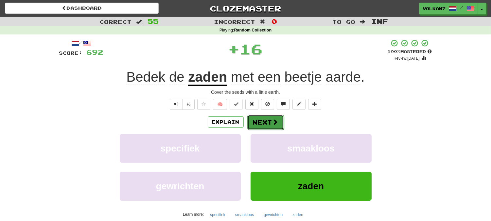
click at [266, 120] on button "Next" at bounding box center [265, 122] width 37 height 15
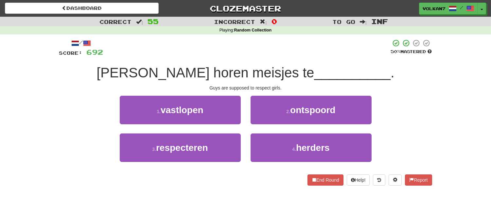
click at [277, 53] on div at bounding box center [247, 48] width 288 height 18
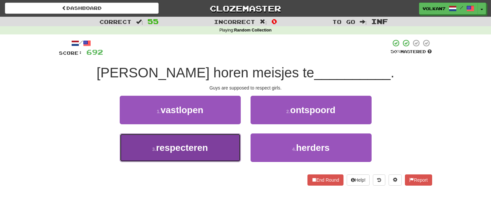
click at [216, 146] on button "3 . respecteren" at bounding box center [180, 147] width 121 height 28
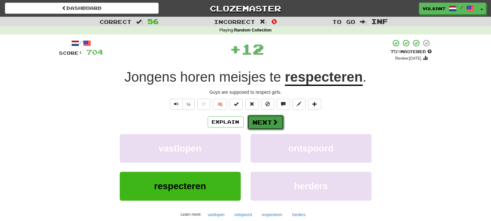
click at [269, 120] on button "Next" at bounding box center [265, 122] width 37 height 15
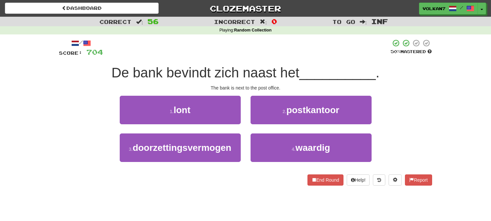
click at [282, 44] on div at bounding box center [247, 48] width 288 height 18
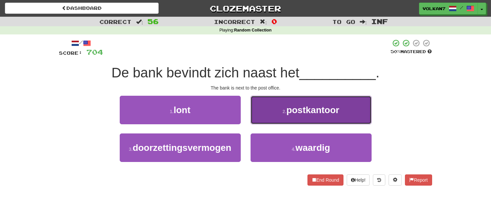
click at [305, 106] on span "postkantoor" at bounding box center [312, 110] width 53 height 10
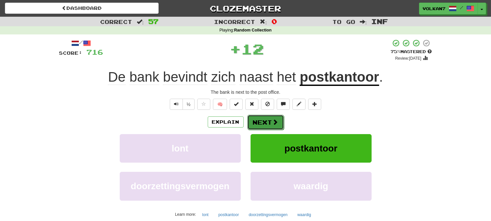
click at [275, 120] on span at bounding box center [276, 122] width 6 height 6
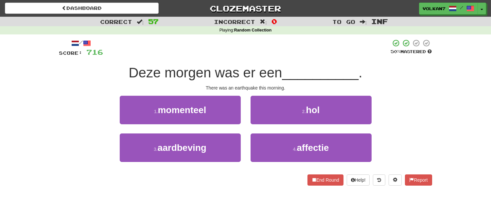
click at [290, 44] on div at bounding box center [247, 48] width 288 height 18
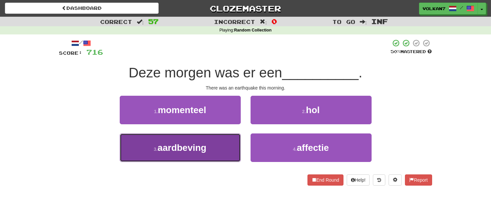
click at [213, 154] on button "3 . aardbeving" at bounding box center [180, 147] width 121 height 28
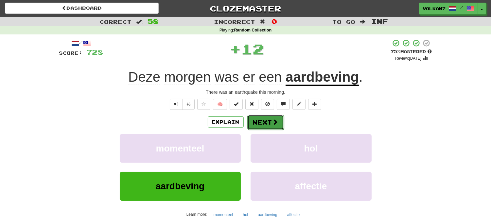
click at [259, 121] on button "Next" at bounding box center [265, 122] width 37 height 15
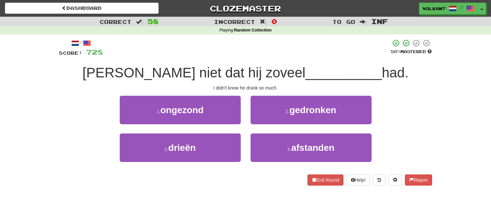
click at [268, 61] on div "/ Score: 728 50 % Mastered Ik wist niet dat hij zoveel __________ had. I didn't…" at bounding box center [245, 112] width 373 height 146
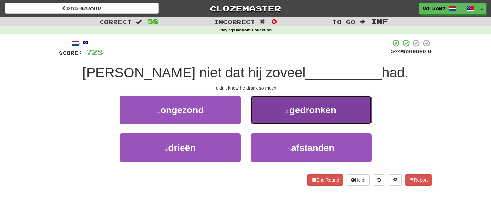
click at [310, 109] on span "gedronken" at bounding box center [313, 110] width 47 height 10
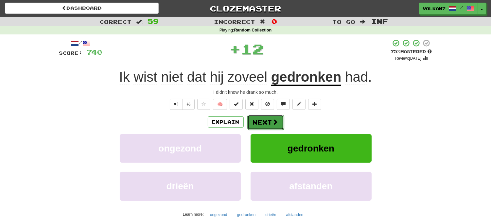
click at [266, 117] on button "Next" at bounding box center [265, 122] width 37 height 15
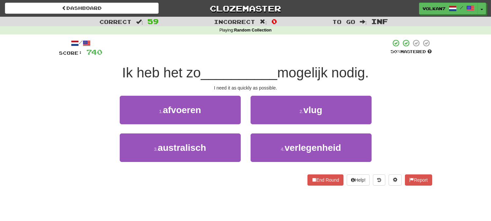
click at [269, 50] on div at bounding box center [247, 48] width 288 height 18
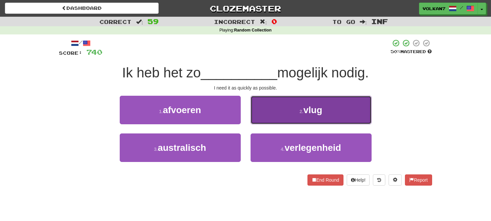
click at [283, 112] on button "2 . vlug" at bounding box center [311, 110] width 121 height 28
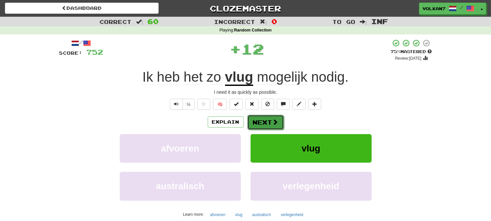
click at [271, 122] on button "Next" at bounding box center [265, 122] width 37 height 15
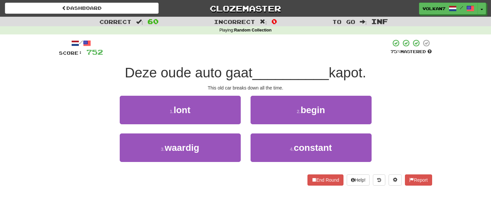
click at [287, 70] on span "__________" at bounding box center [290, 72] width 77 height 15
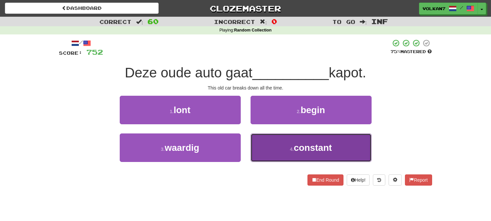
click at [304, 152] on span "constant" at bounding box center [313, 147] width 38 height 10
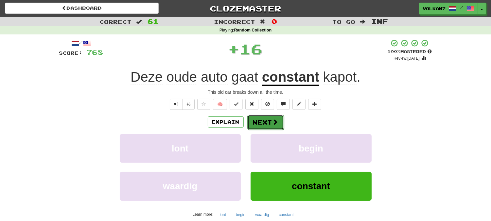
click at [269, 122] on button "Next" at bounding box center [265, 122] width 37 height 15
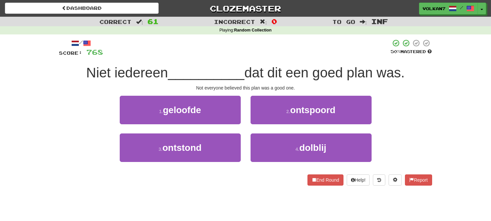
click at [289, 46] on div at bounding box center [247, 48] width 288 height 18
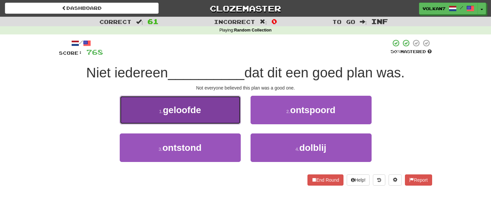
click at [221, 111] on button "1 . geloofde" at bounding box center [180, 110] width 121 height 28
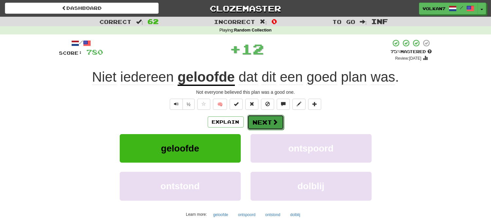
click at [267, 118] on button "Next" at bounding box center [265, 122] width 37 height 15
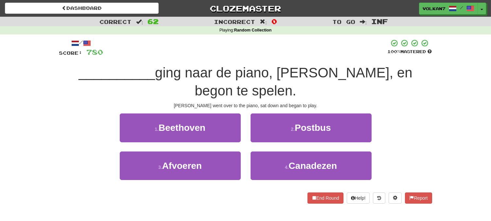
click at [288, 48] on div at bounding box center [245, 48] width 284 height 18
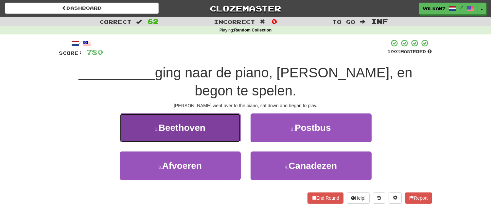
click at [215, 124] on button "1 . Beethoven" at bounding box center [180, 127] width 121 height 28
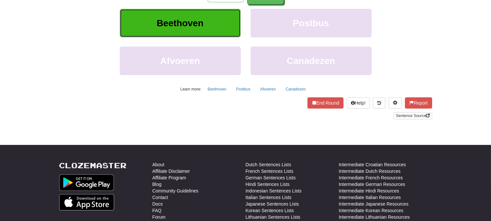
scroll to position [145, 0]
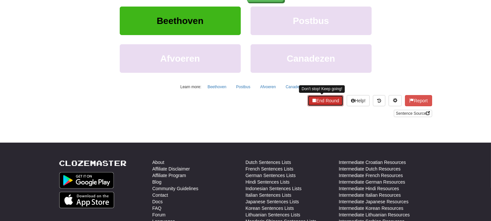
click at [313, 102] on button "End Round" at bounding box center [326, 100] width 36 height 11
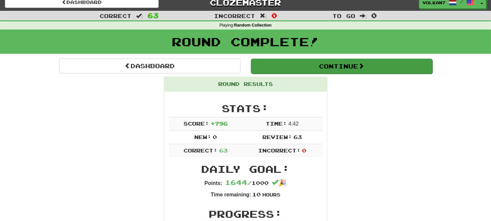
scroll to position [0, 0]
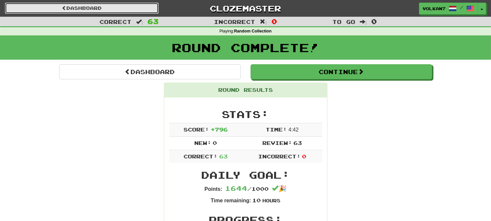
click at [139, 8] on link "Dashboard" at bounding box center [82, 8] width 154 height 11
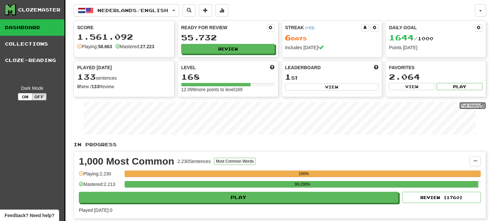
click at [464, 105] on link "Full History" at bounding box center [472, 105] width 27 height 7
